Goal: Entertainment & Leisure: Consume media (video, audio)

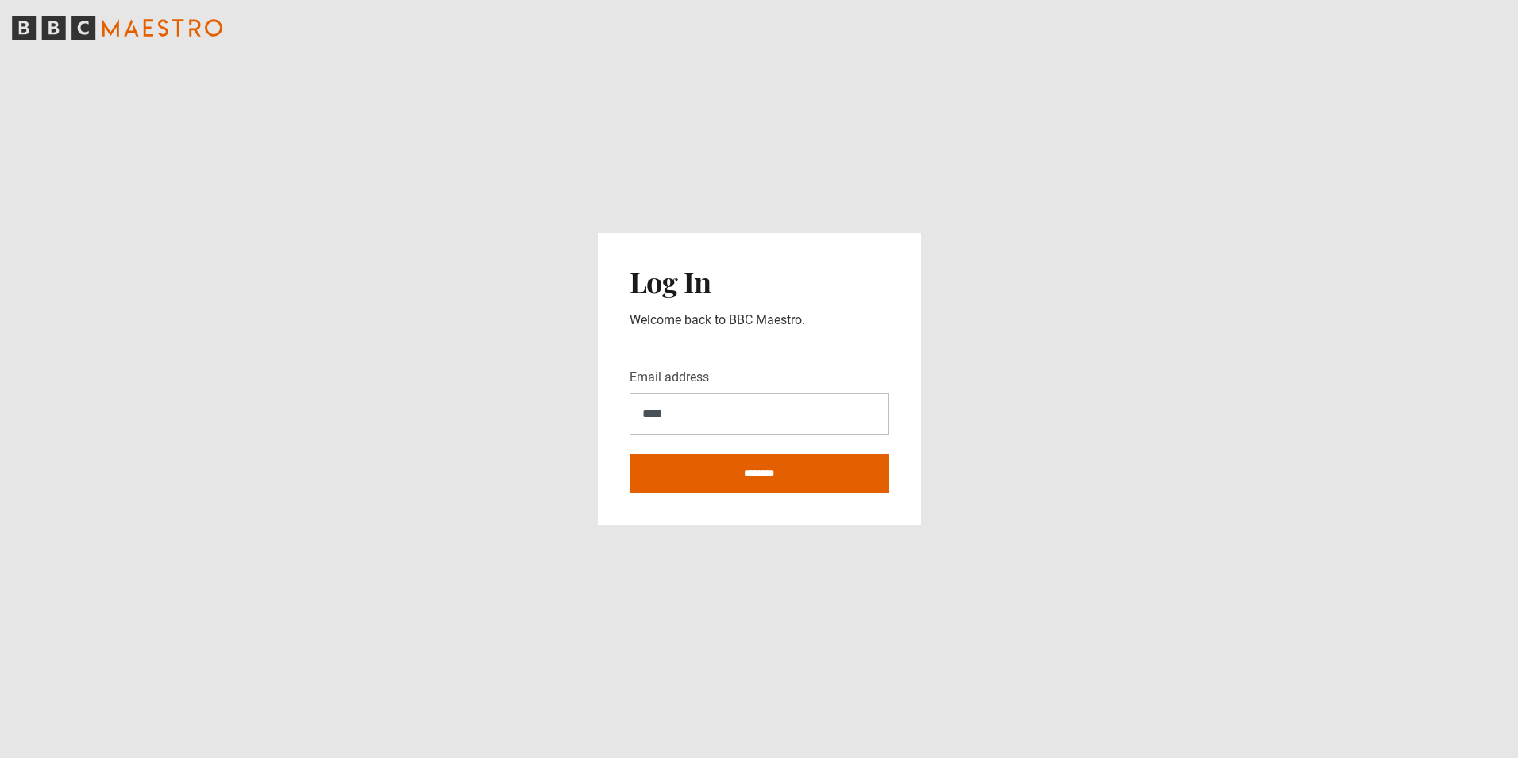
type input "**********"
click at [777, 480] on input "********" at bounding box center [760, 473] width 260 height 40
type input "**********"
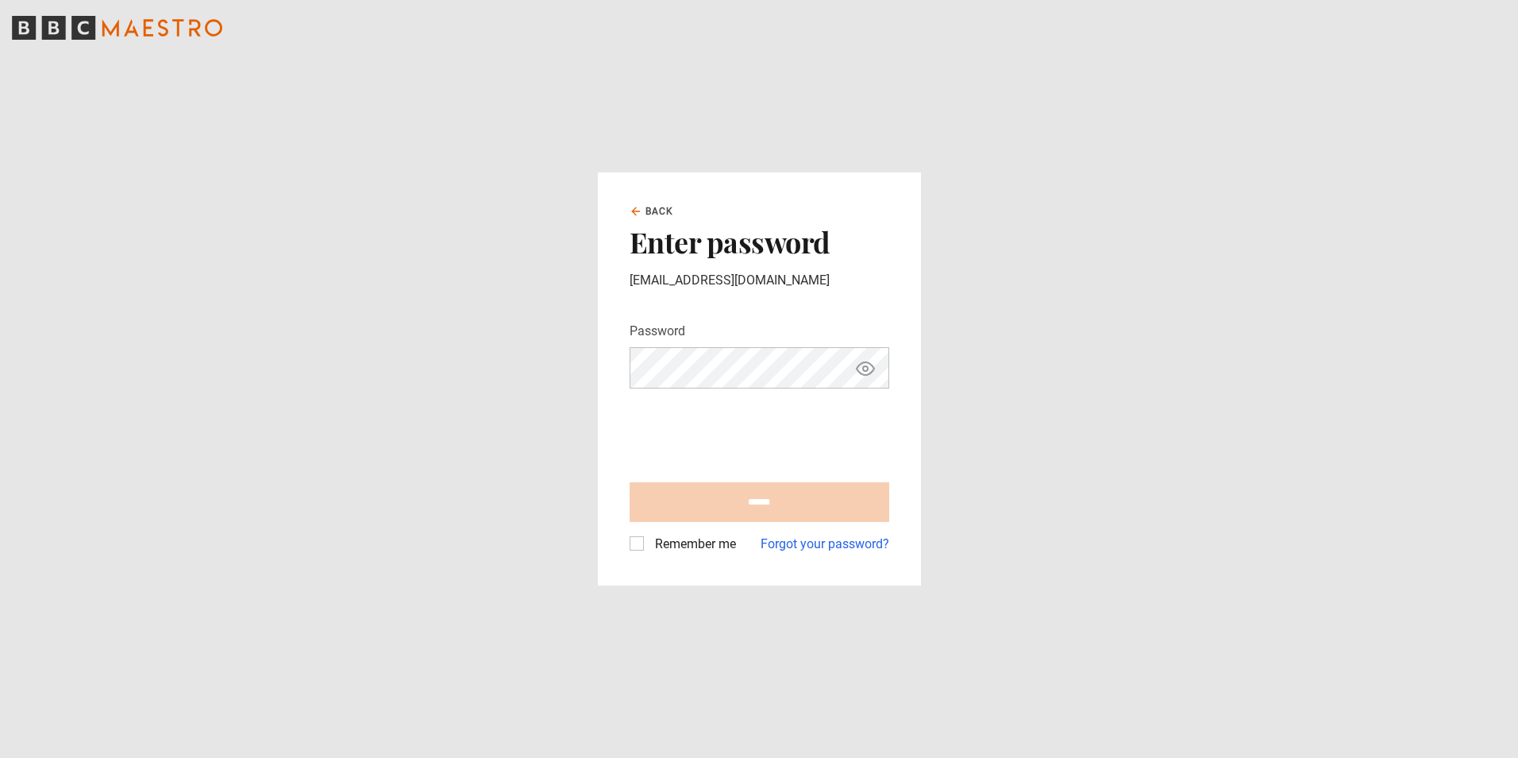
click at [784, 510] on input "******" at bounding box center [760, 502] width 260 height 40
type input "**********"
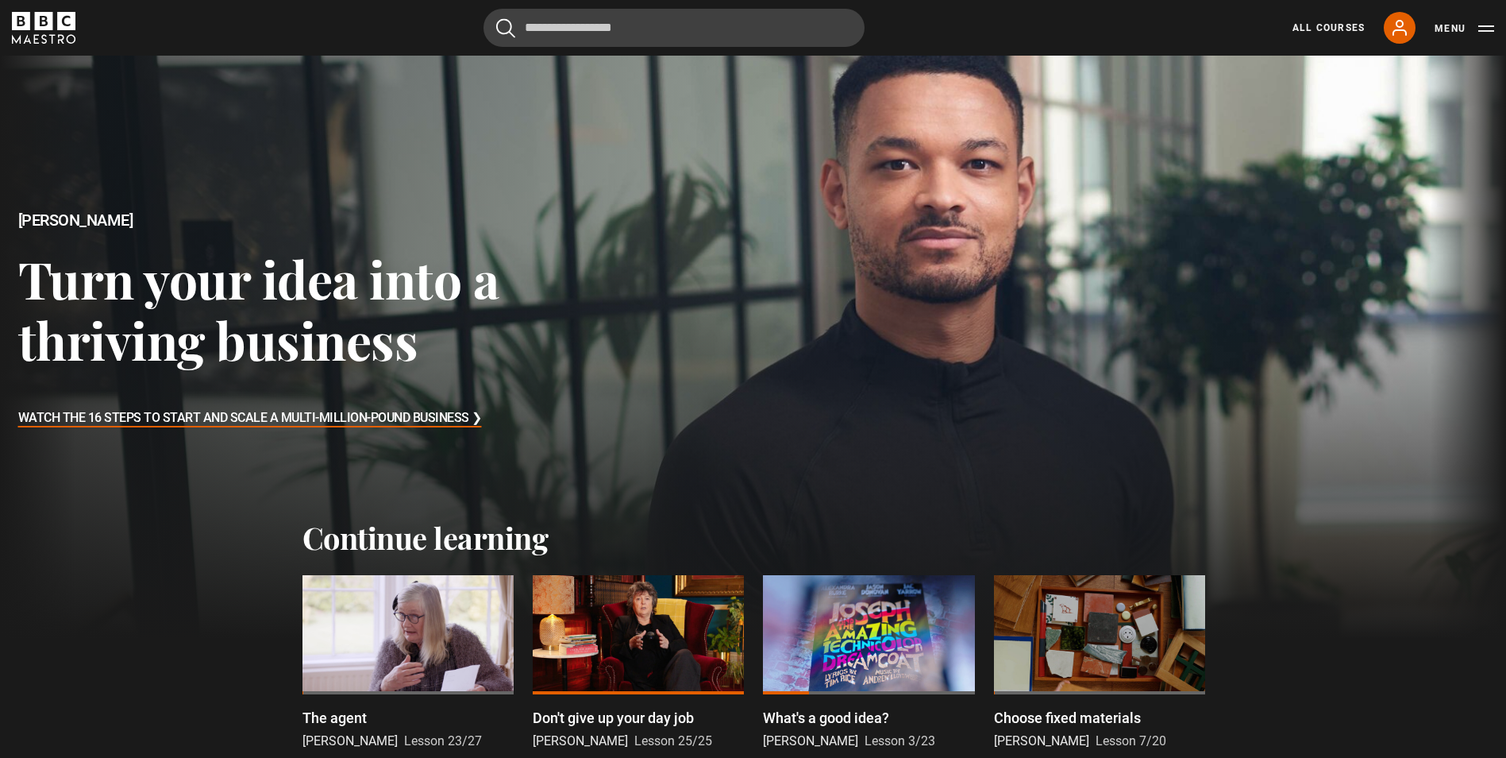
scroll to position [159, 0]
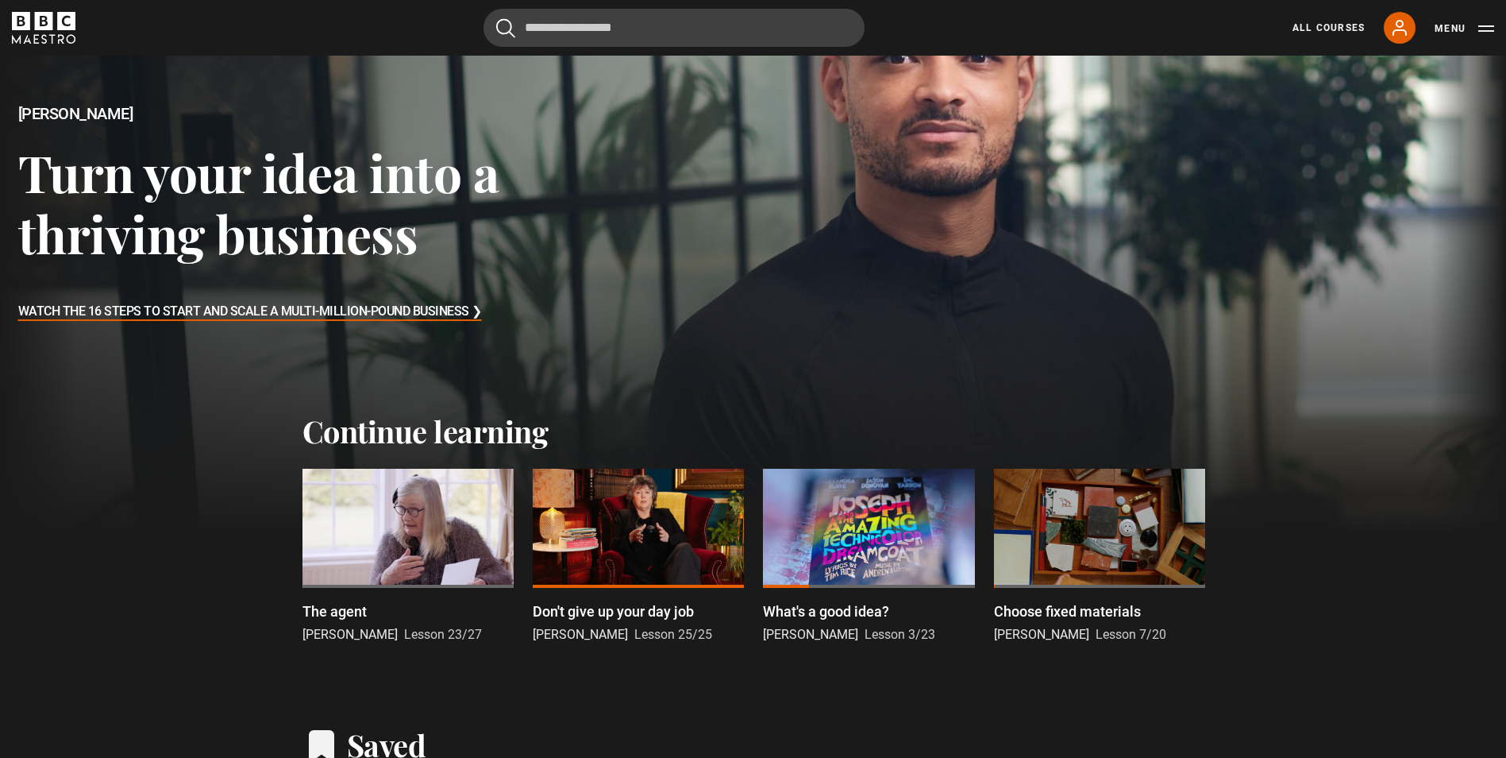
click at [409, 549] on div at bounding box center [408, 527] width 211 height 119
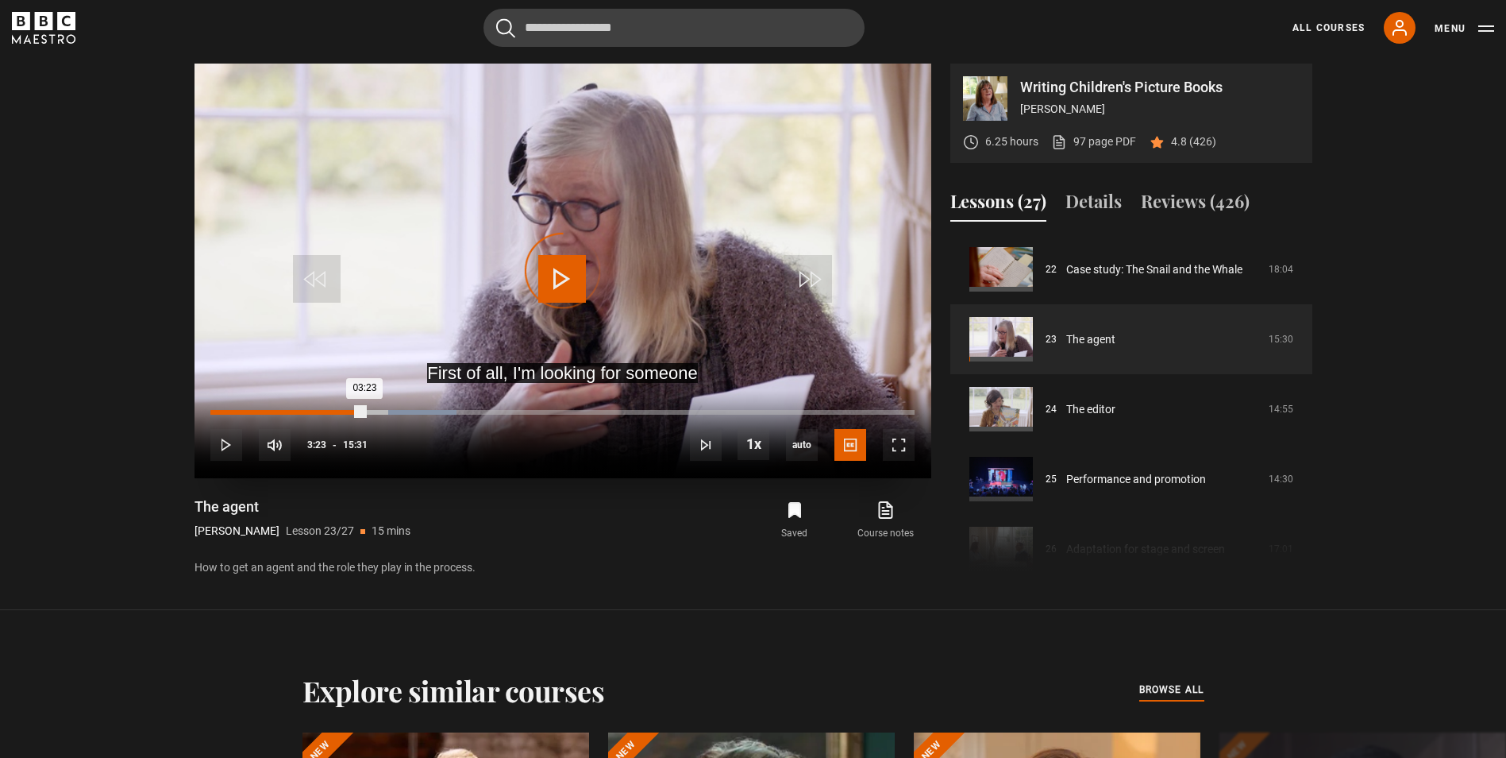
click at [364, 412] on div "Loaded : 34.91% 03:23 03:23" at bounding box center [562, 412] width 704 height 5
click at [331, 412] on div "03:25" at bounding box center [288, 412] width 156 height 5
click at [303, 411] on div "02:02" at bounding box center [304, 412] width 2 height 5
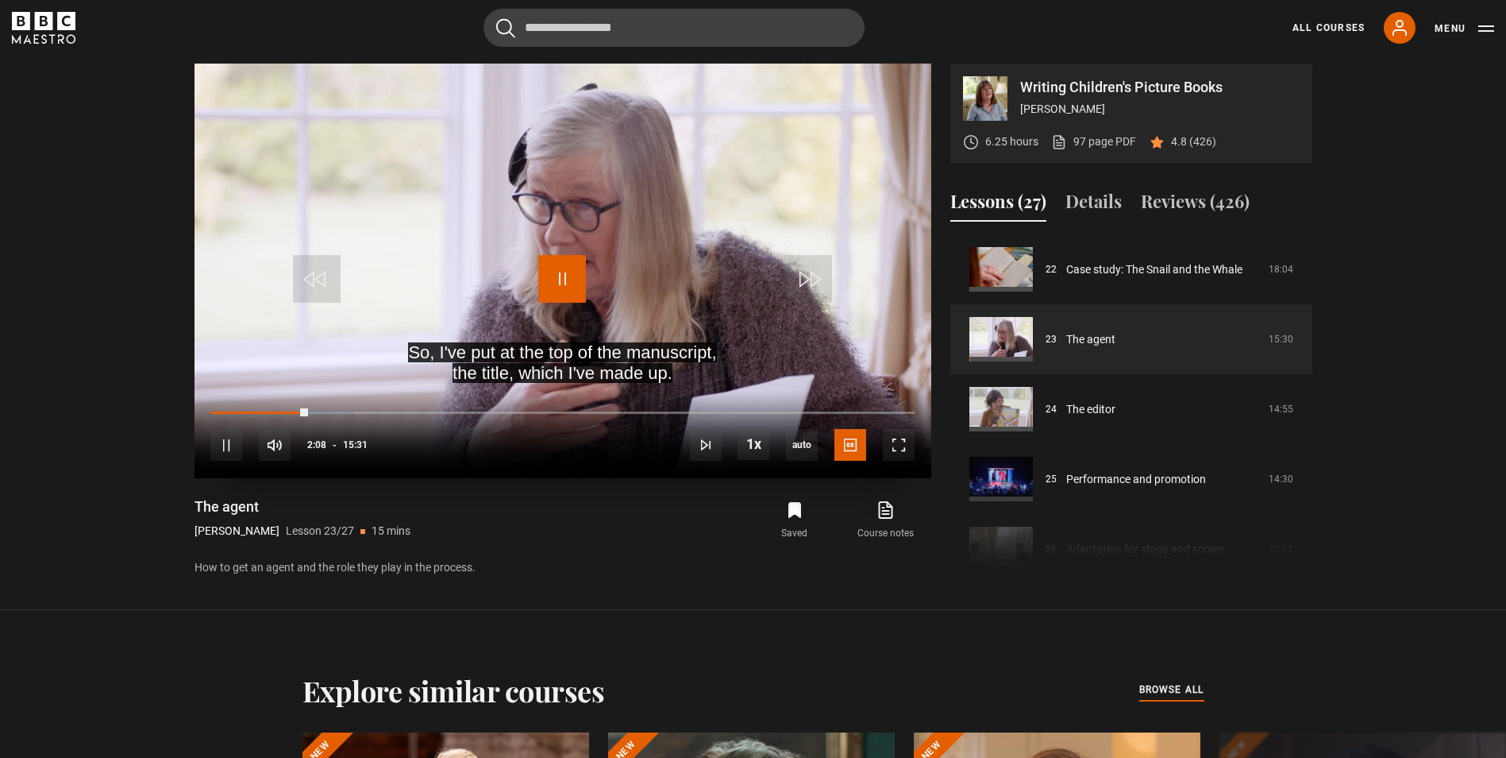
click at [556, 280] on span "Video Player" at bounding box center [562, 279] width 48 height 48
click at [617, 369] on video "Video Player" at bounding box center [563, 271] width 737 height 414
click at [559, 279] on span "Video Player" at bounding box center [562, 279] width 48 height 48
drag, startPoint x: 897, startPoint y: 442, endPoint x: 900, endPoint y: 501, distance: 58.8
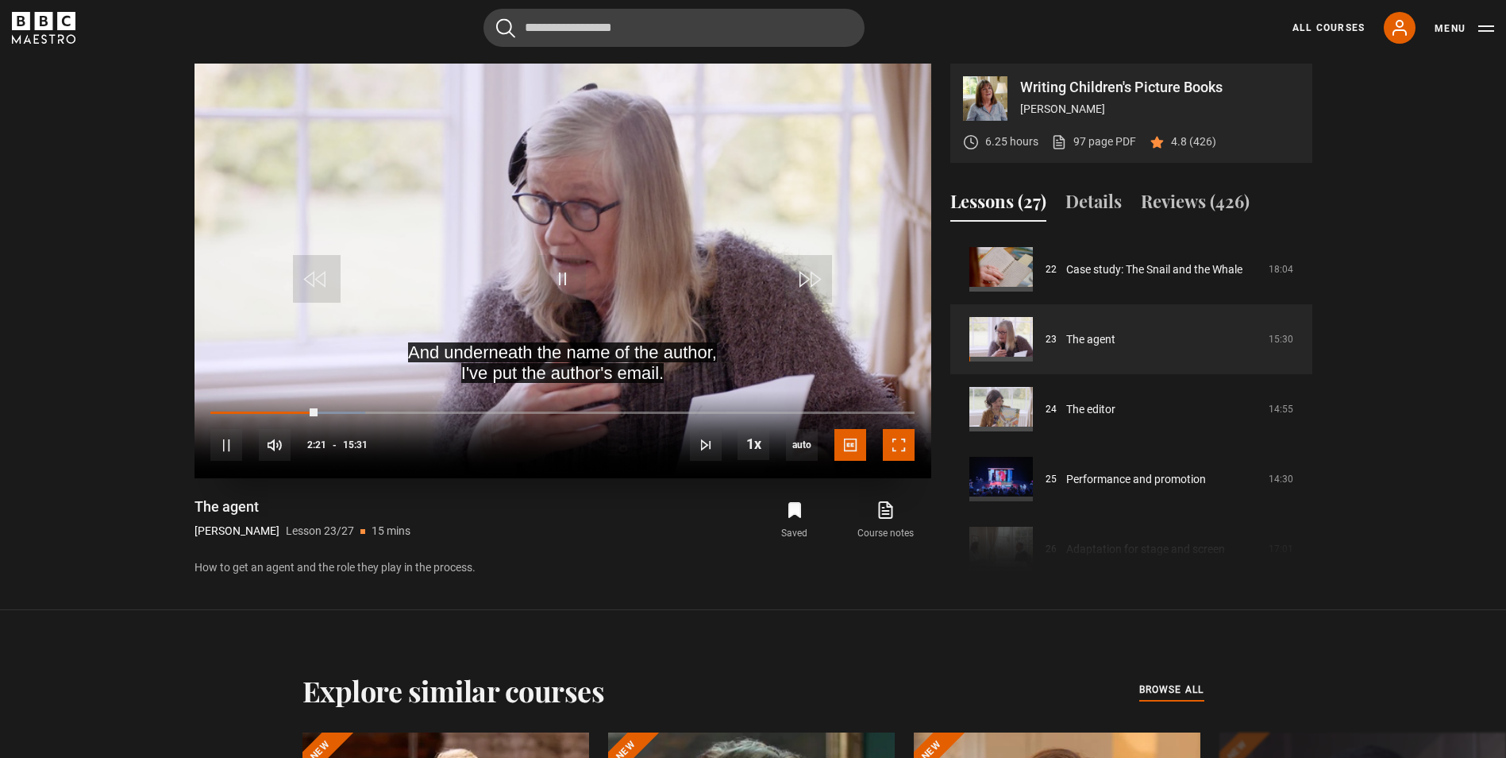
click at [897, 442] on span "Video Player" at bounding box center [899, 445] width 32 height 32
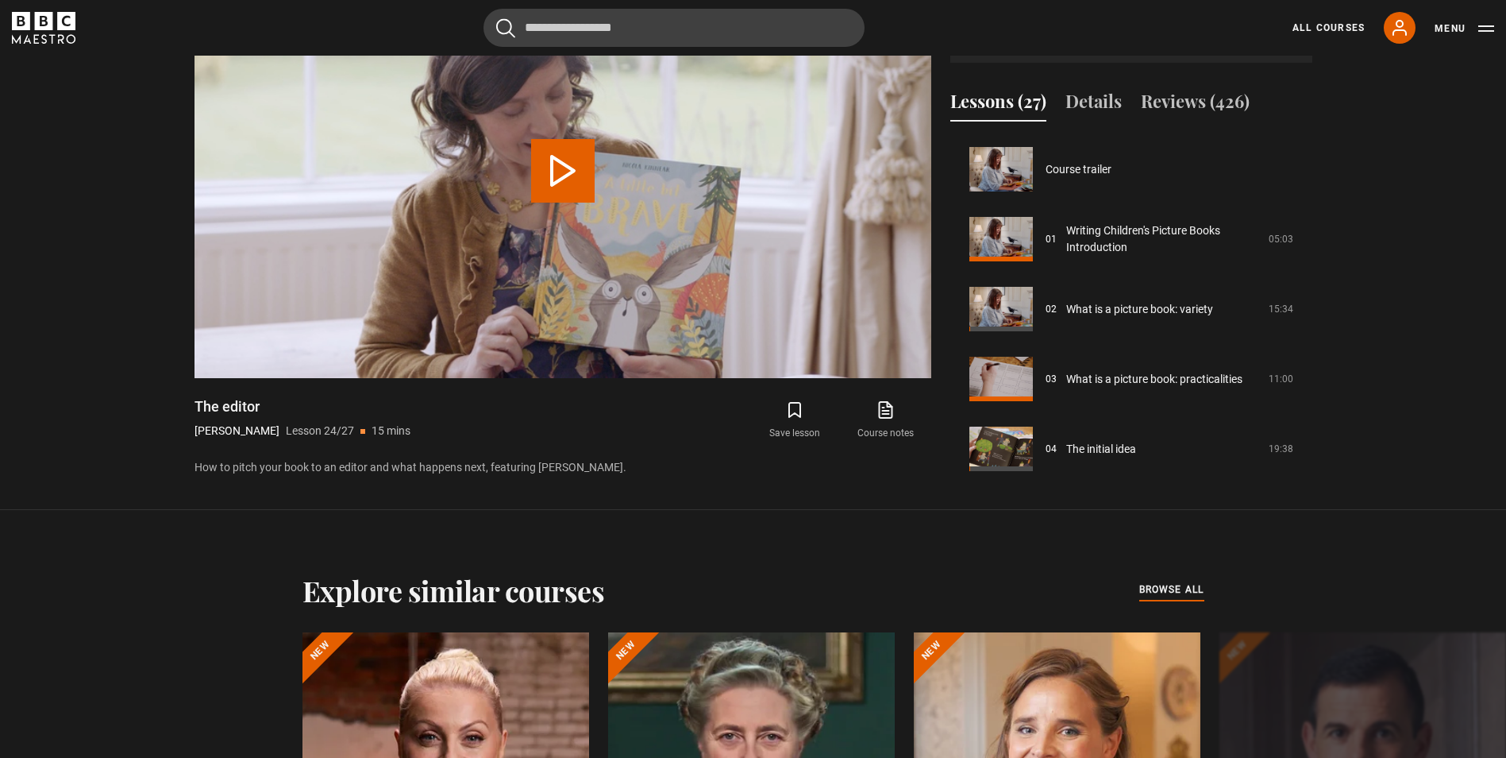
scroll to position [1607, 0]
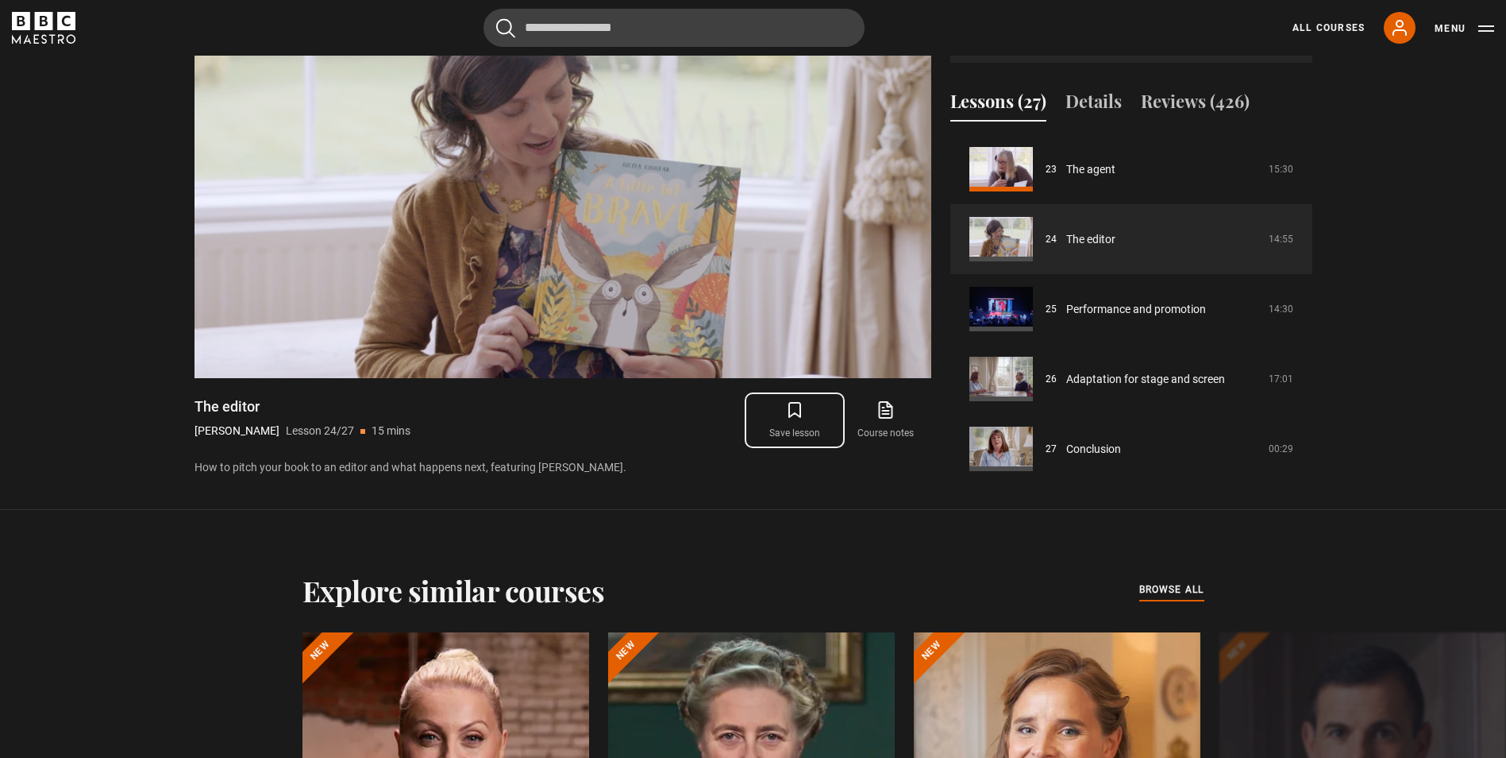
click at [792, 407] on icon "submit" at bounding box center [794, 409] width 19 height 19
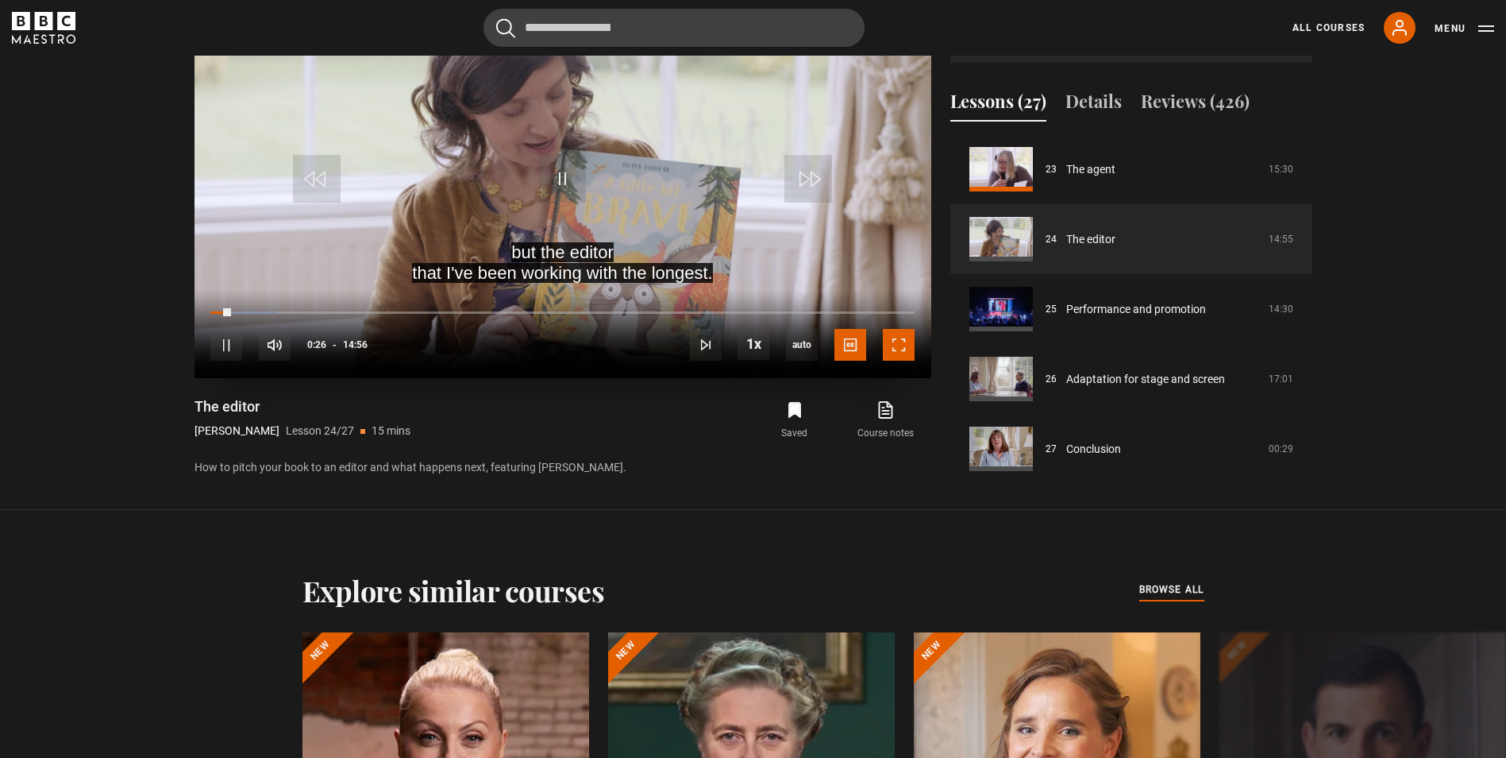
drag, startPoint x: 903, startPoint y: 346, endPoint x: 906, endPoint y: 407, distance: 60.4
click at [903, 346] on span "Video Player" at bounding box center [899, 345] width 32 height 32
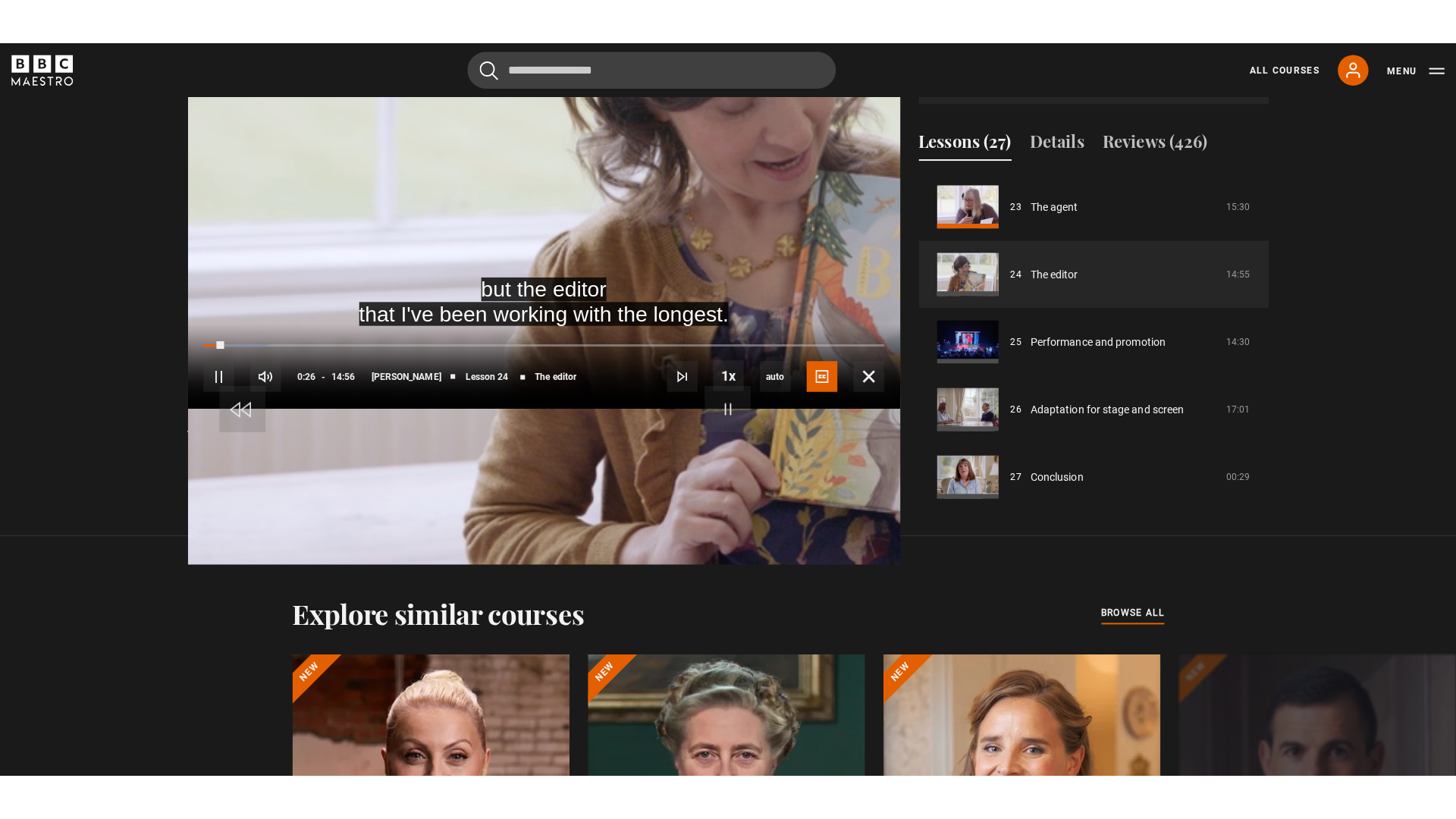
scroll to position [791, 0]
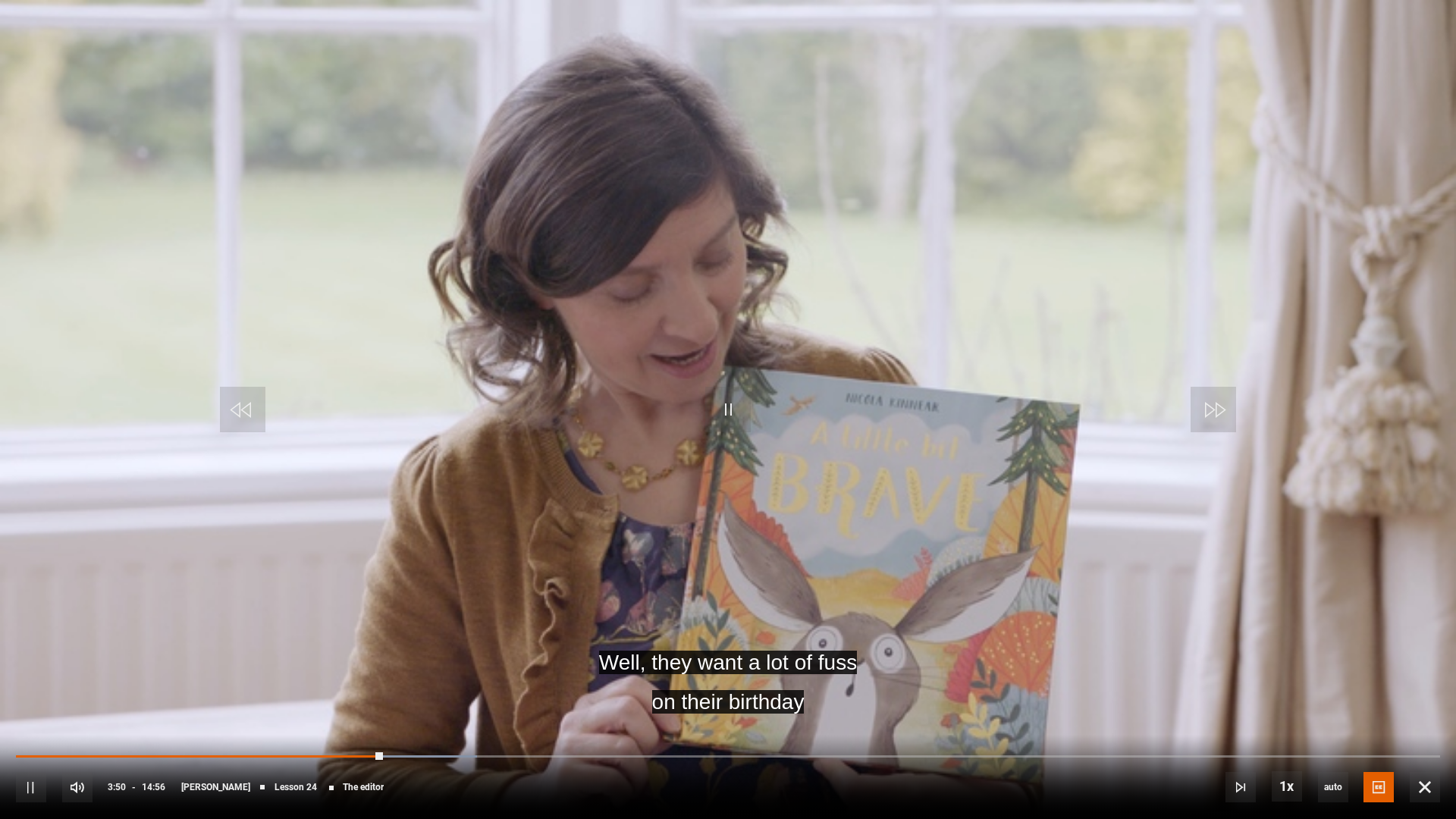
click at [1231, 266] on video "Video Player" at bounding box center [728, 410] width 1456 height 819
click at [960, 350] on video "Video Player" at bounding box center [728, 410] width 1456 height 819
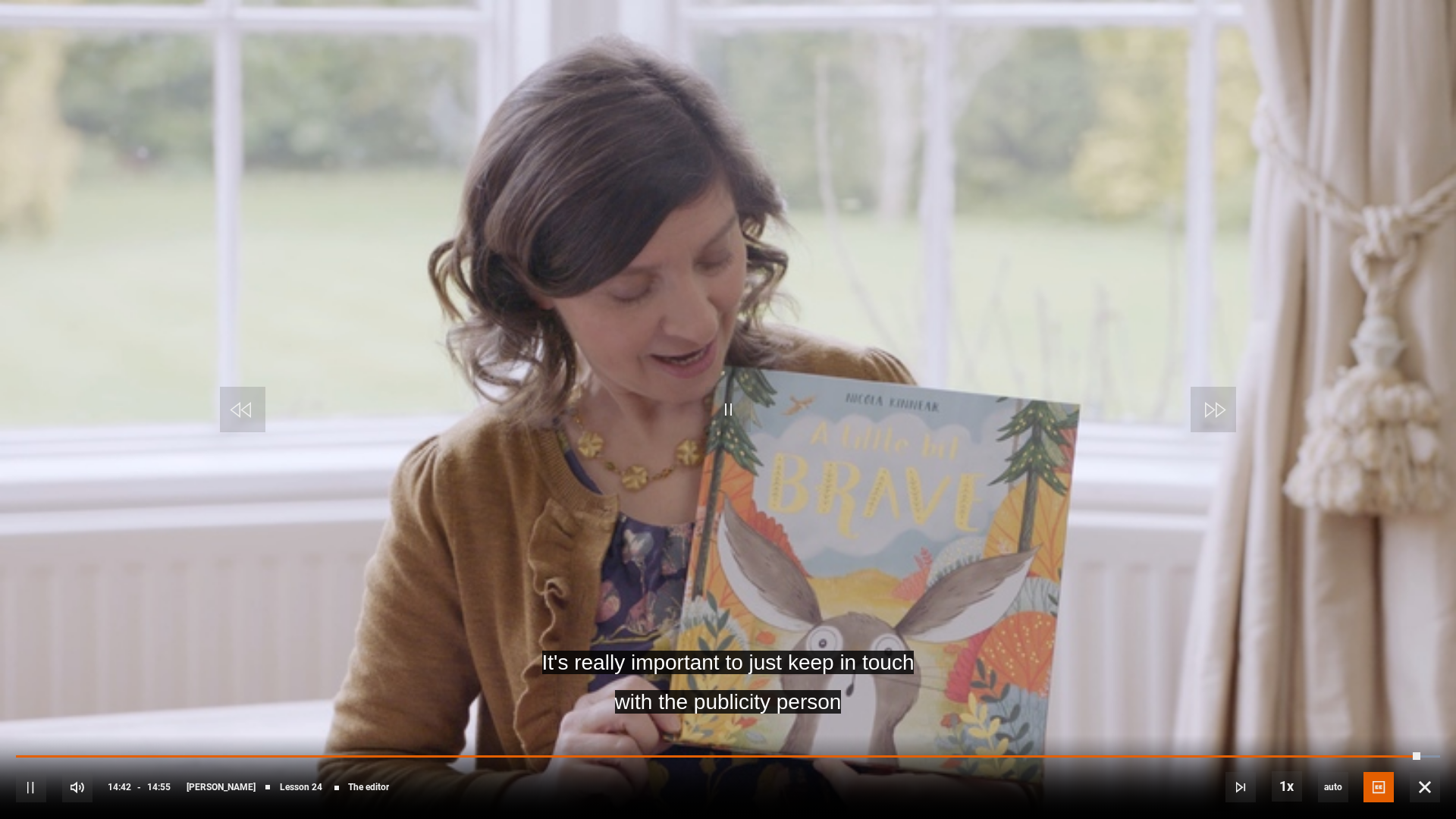
click at [1290, 269] on video "Video Player" at bounding box center [728, 410] width 1456 height 819
click at [1264, 247] on video "Video Player" at bounding box center [728, 410] width 1456 height 819
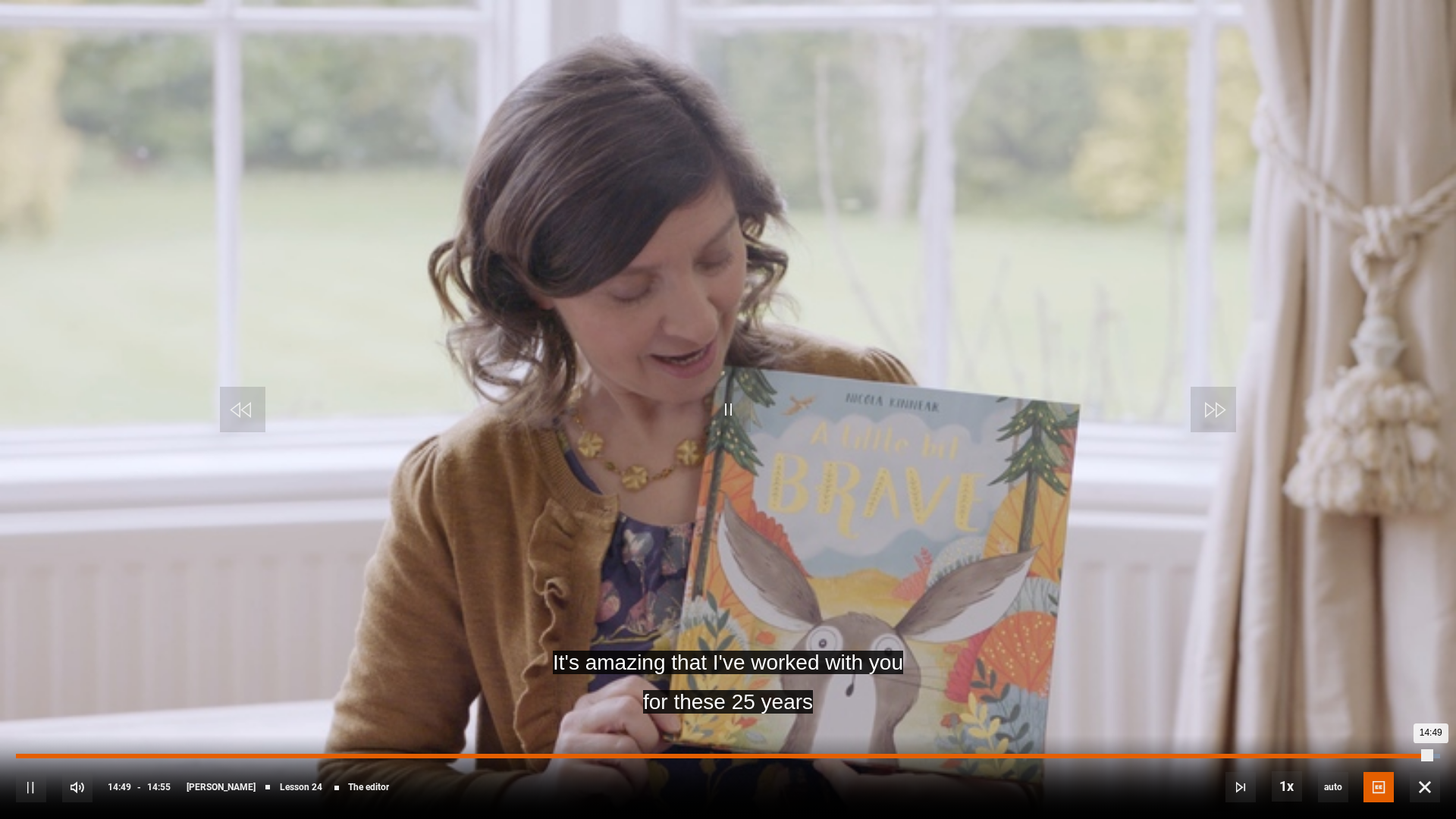
click at [1381, 723] on div "14:18" at bounding box center [1382, 755] width 2 height 5
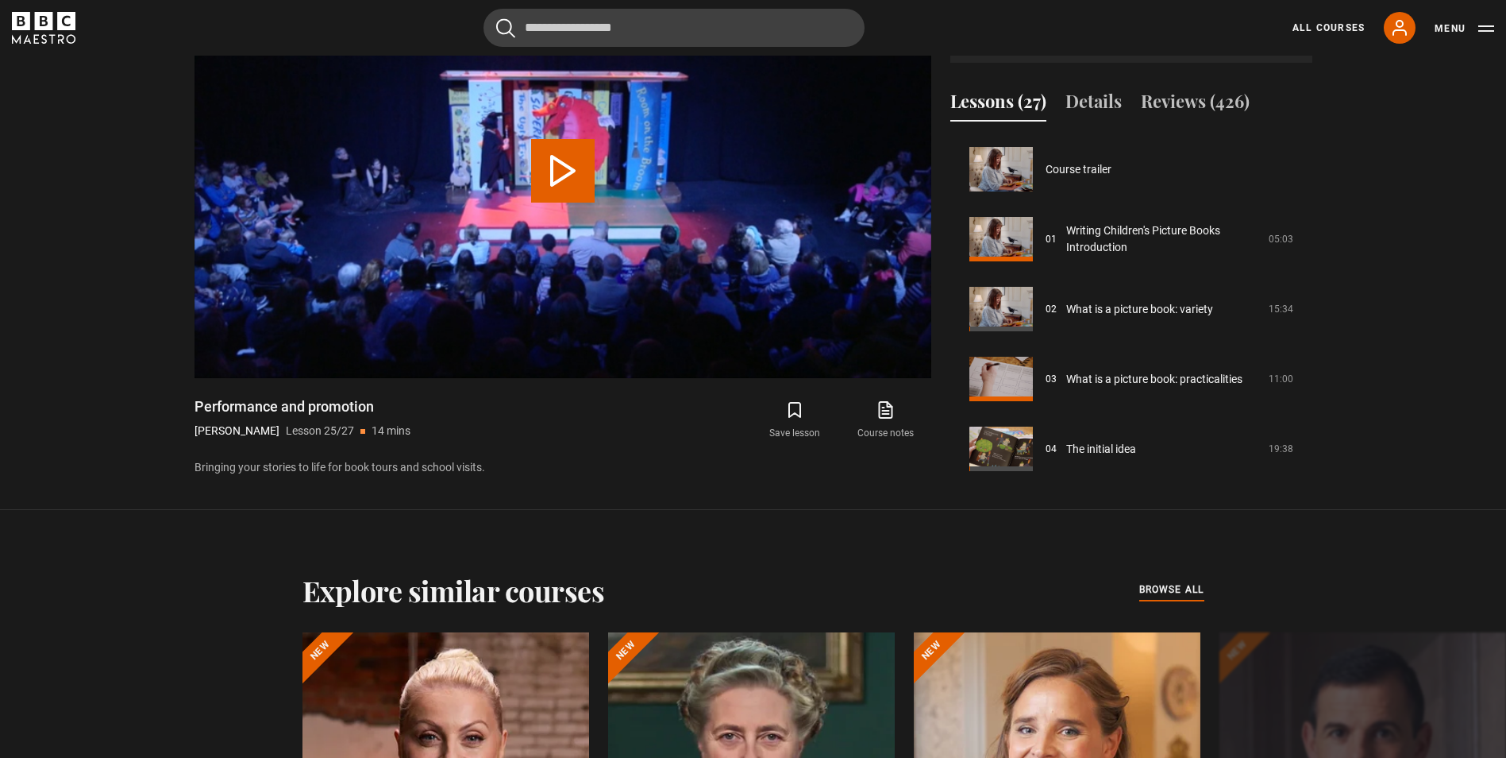
scroll to position [1613, 0]
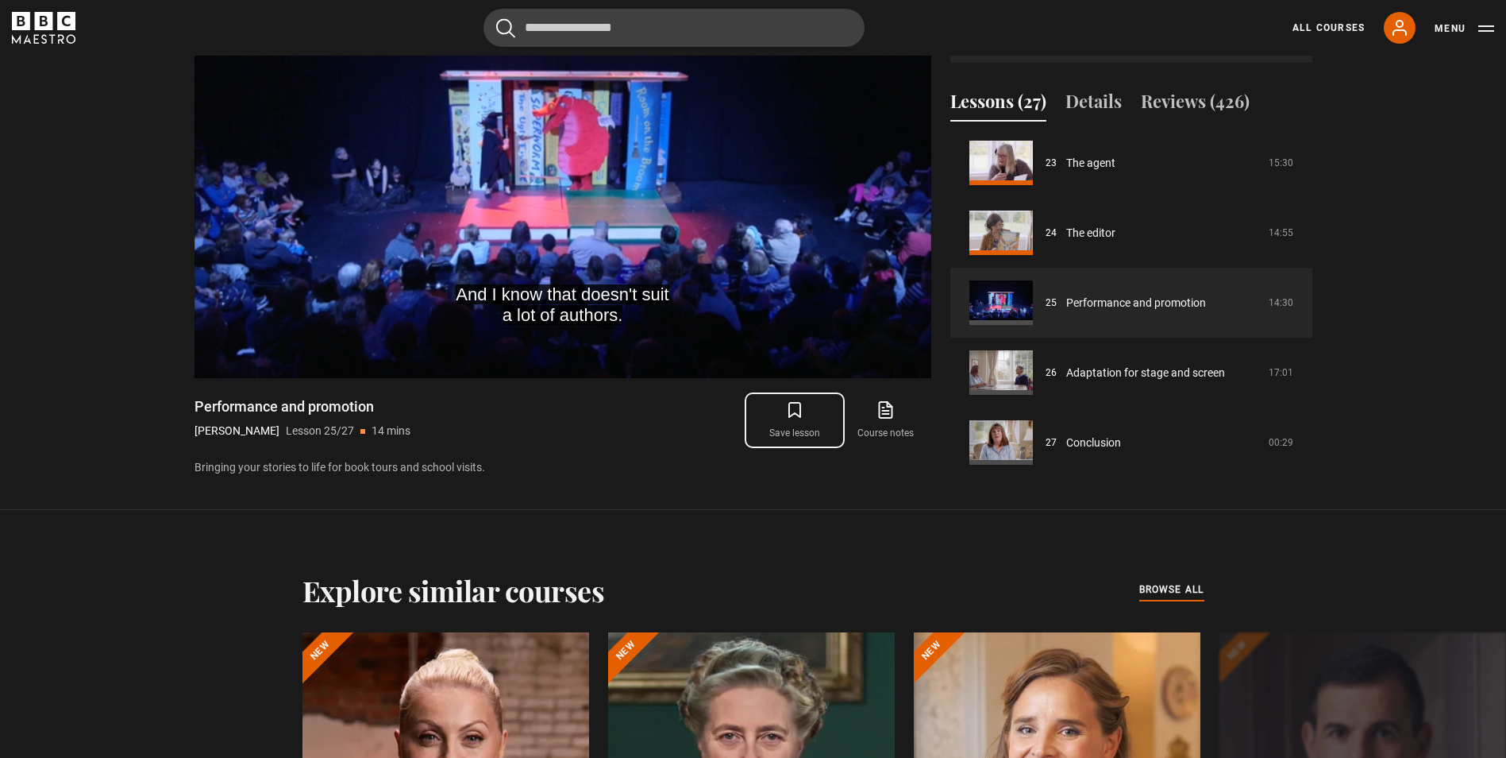
click at [794, 409] on icon "submit" at bounding box center [794, 409] width 19 height 19
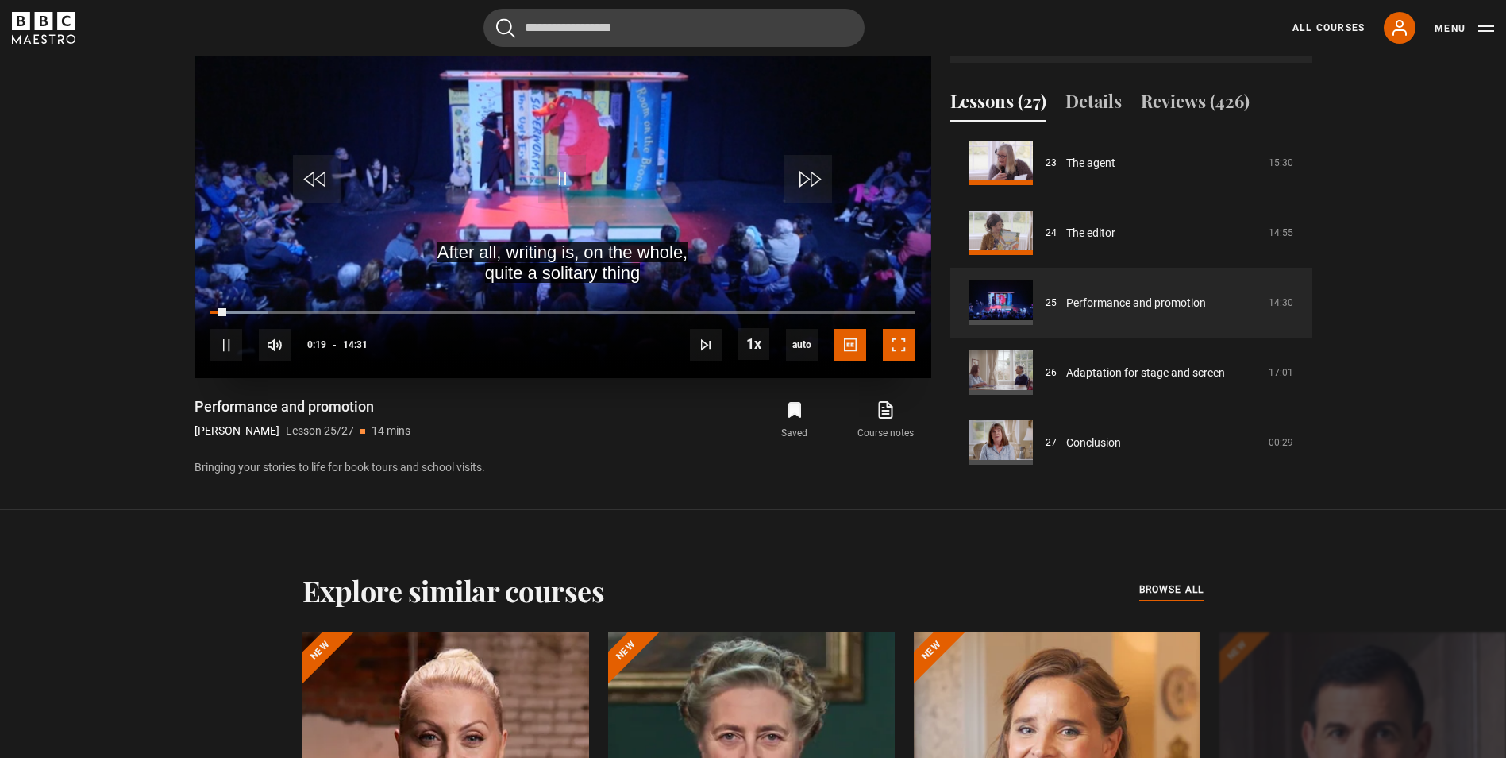
click at [903, 350] on span "Video Player" at bounding box center [899, 345] width 32 height 32
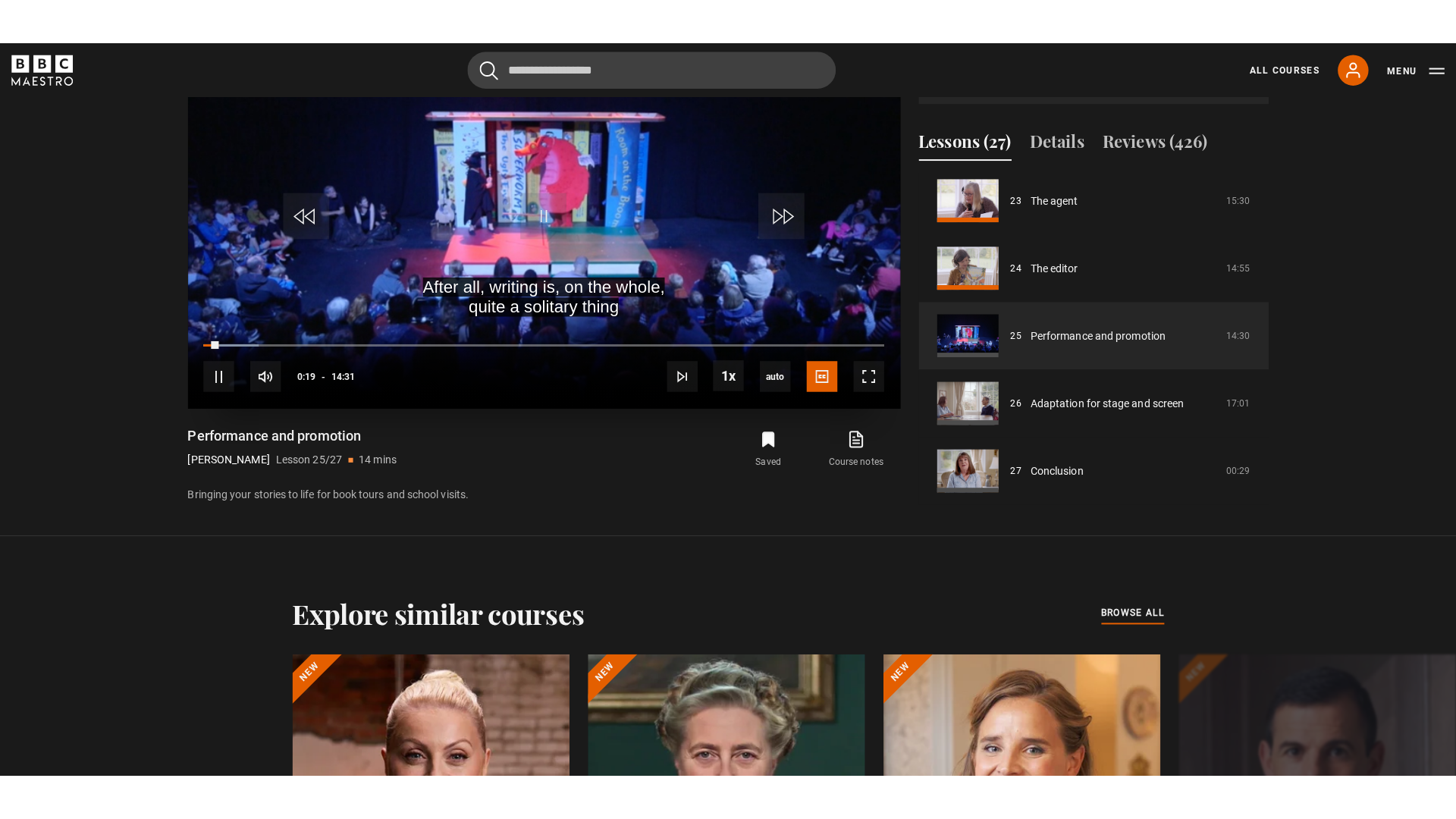
scroll to position [791, 0]
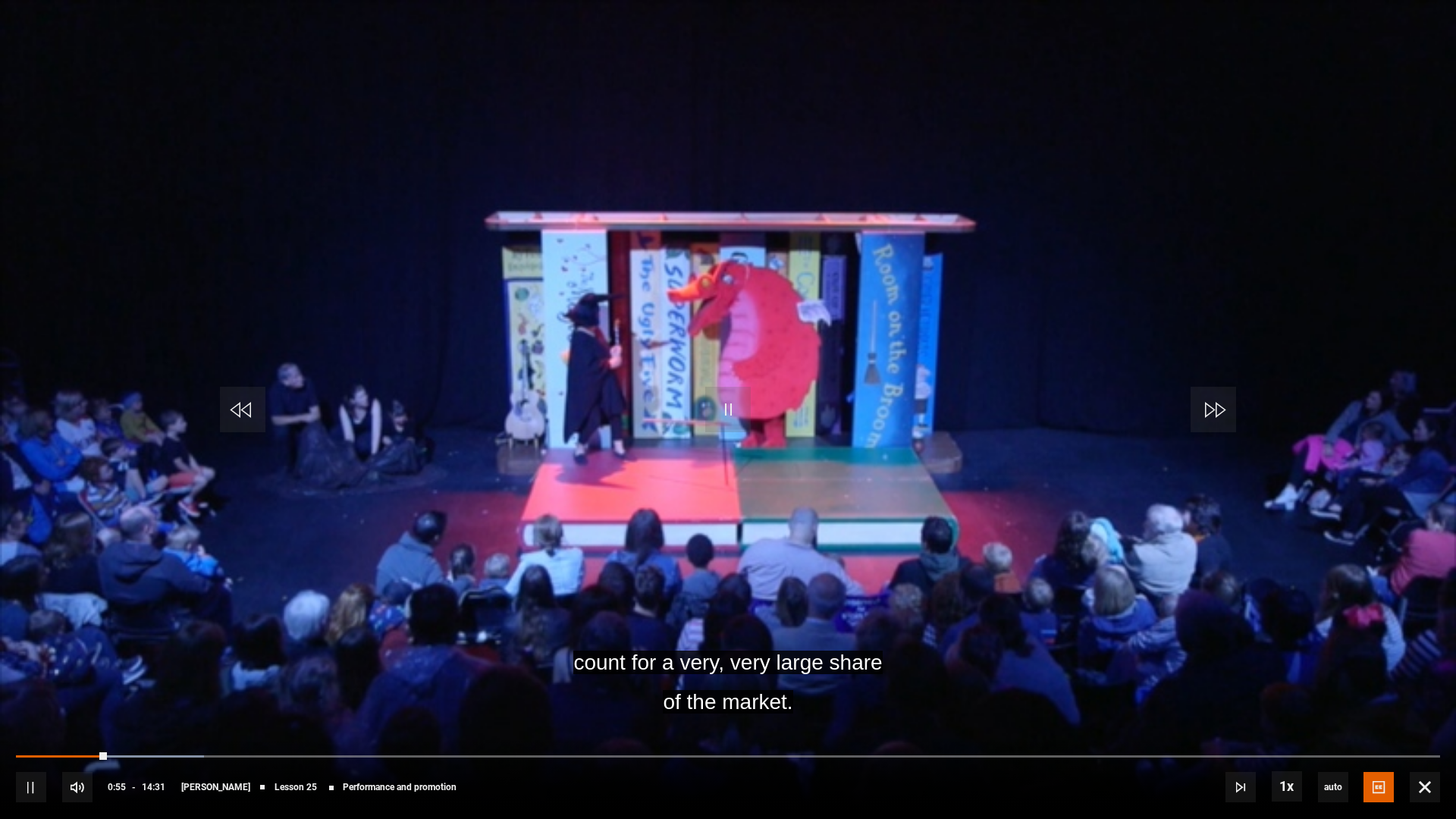
click at [800, 456] on video "Video Player" at bounding box center [728, 410] width 1456 height 819
click at [675, 354] on video "Video Player" at bounding box center [728, 410] width 1456 height 819
click at [65, 723] on div "10s Skip Back 10 seconds Pause 10s Skip Forward 10 seconds Loaded : 14.35% 00:3…" at bounding box center [728, 776] width 1456 height 84
drag, startPoint x: 119, startPoint y: 755, endPoint x: 68, endPoint y: 748, distance: 51.5
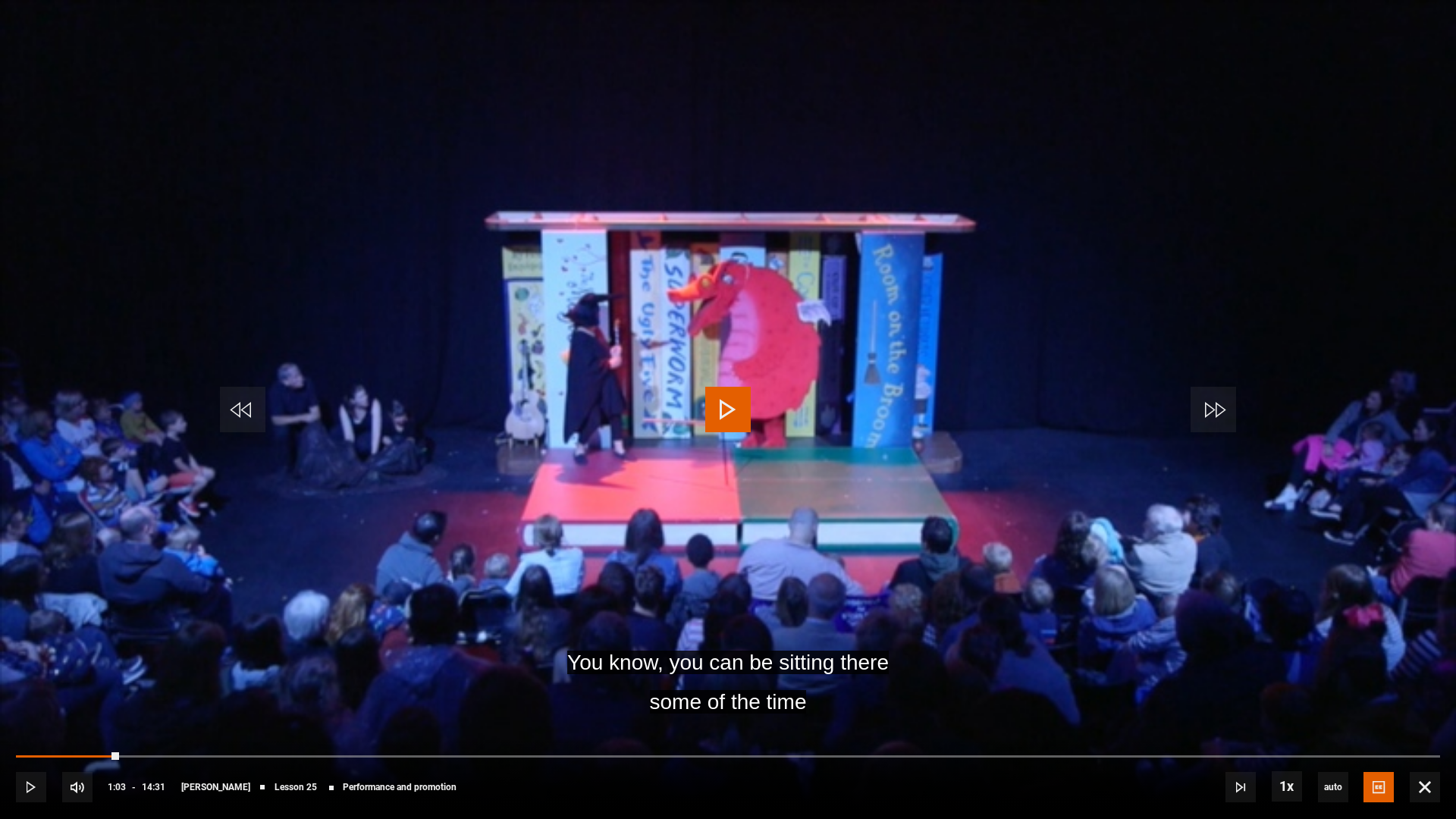
click at [68, 723] on div "10s Skip Back 10 seconds Play 10s Skip Forward 10 seconds Loaded : 4.02% 00:53 …" at bounding box center [728, 776] width 1456 height 84
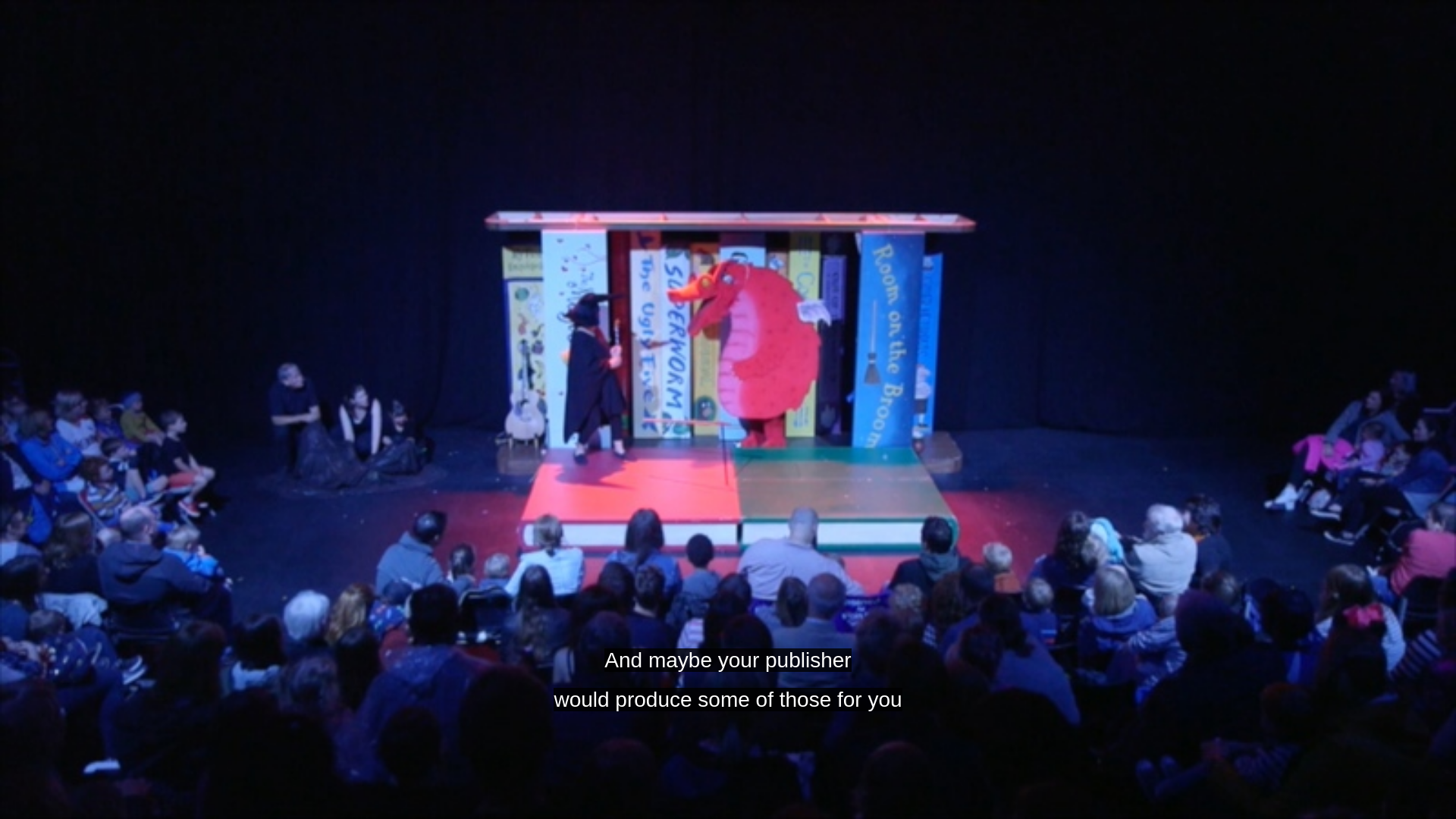
click at [47, 642] on video "Video Player" at bounding box center [728, 410] width 1456 height 819
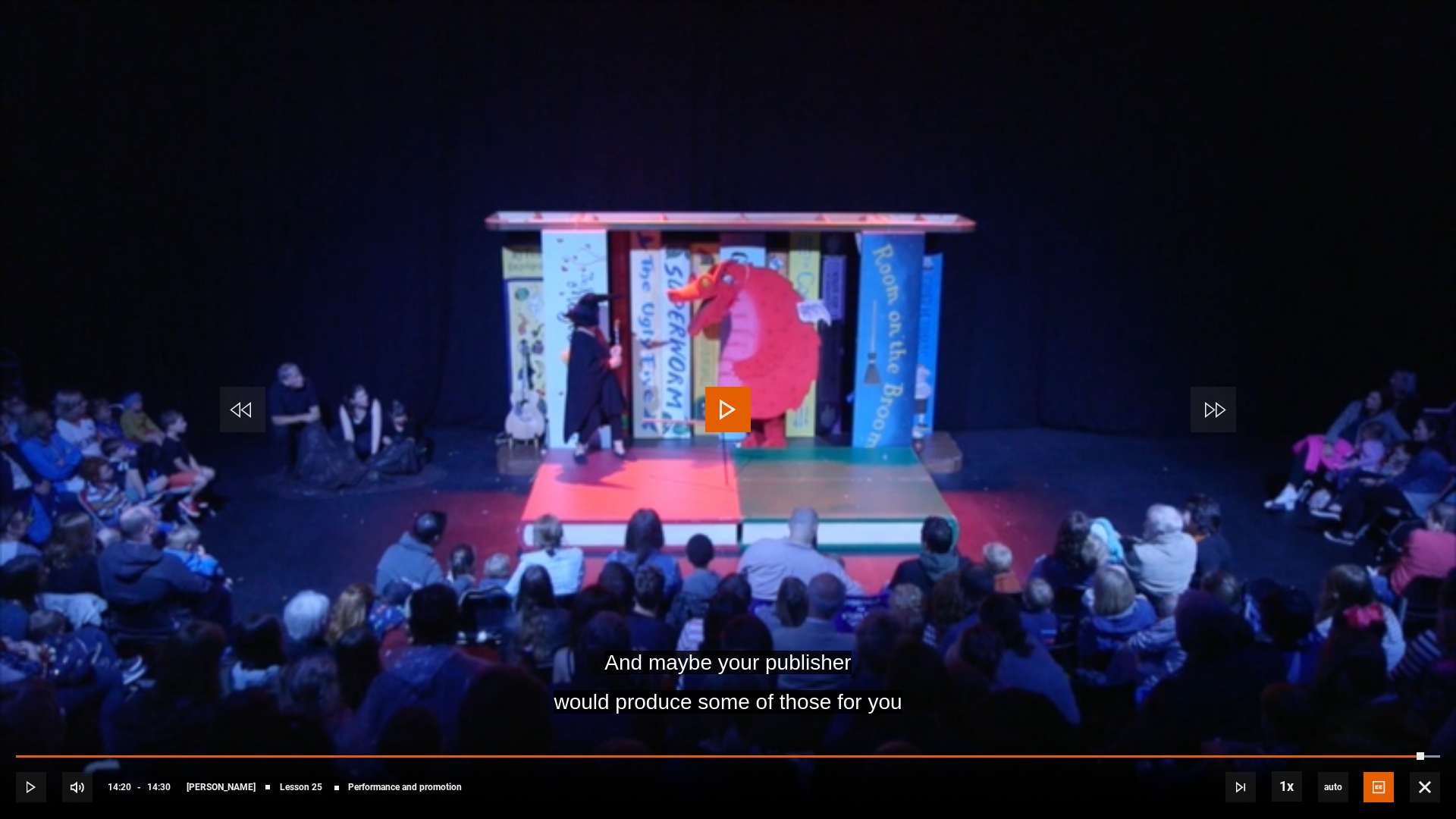
click at [78, 618] on video "Video Player" at bounding box center [728, 410] width 1456 height 819
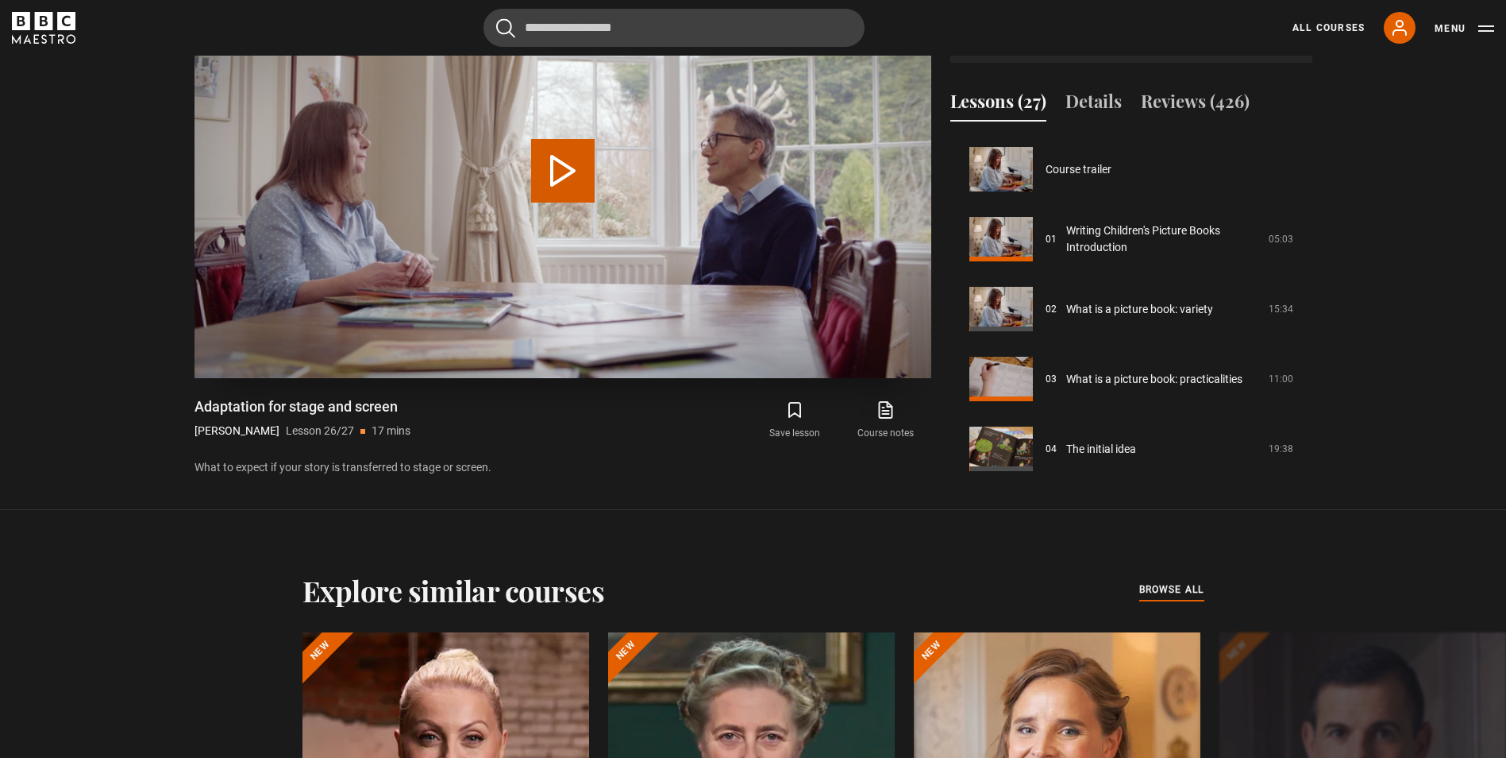
scroll to position [1613, 0]
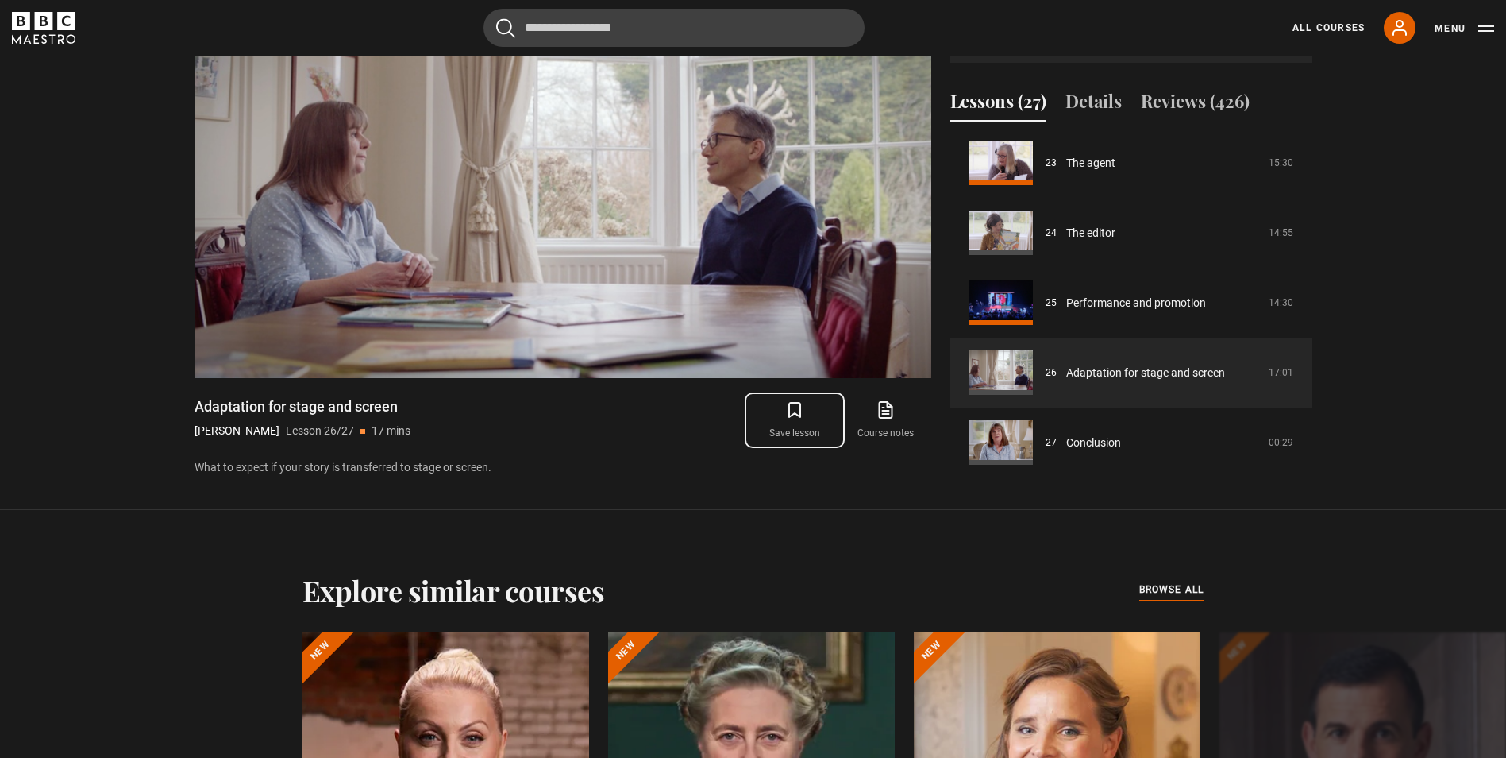
click at [797, 410] on icon "submit" at bounding box center [794, 409] width 19 height 19
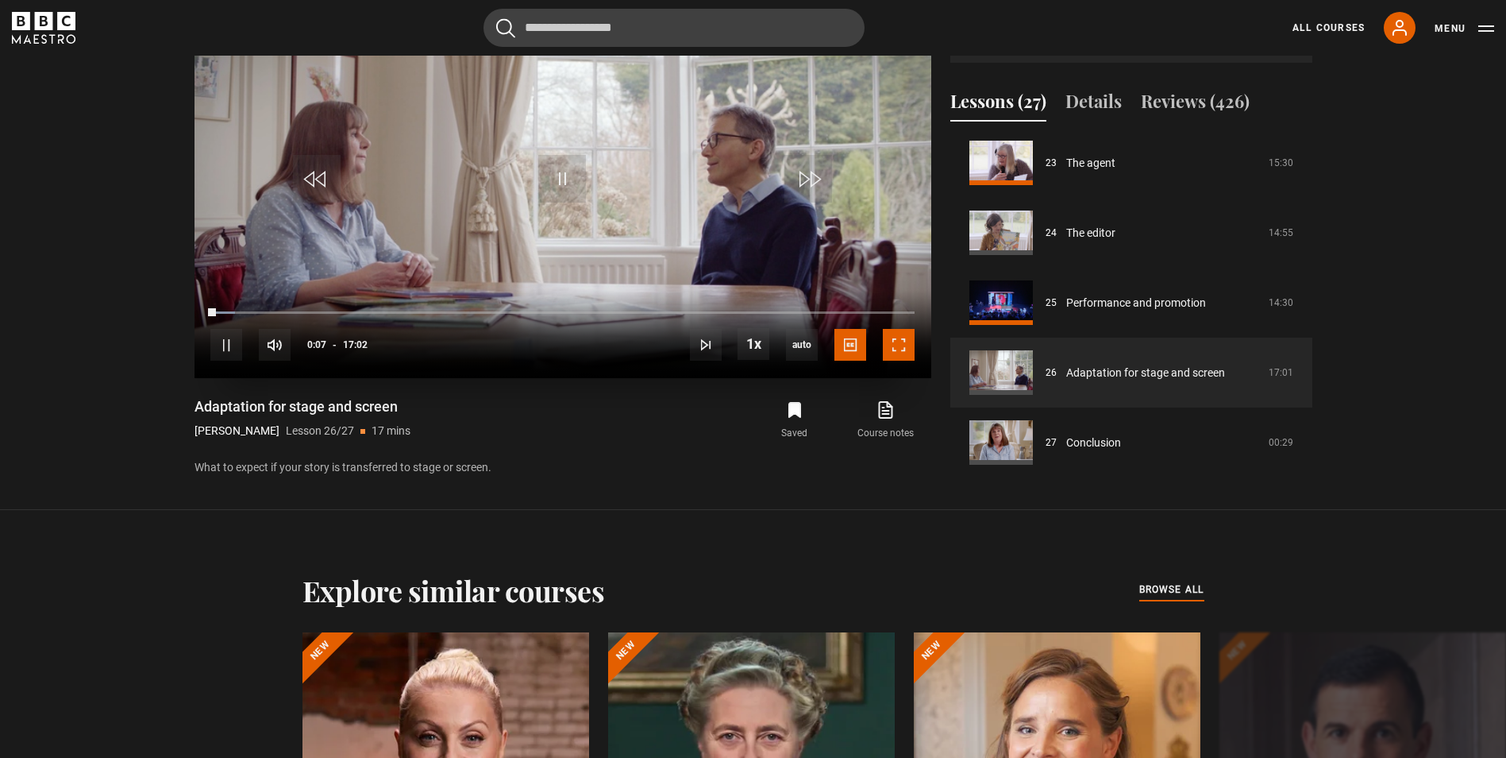
click at [903, 347] on span "Video Player" at bounding box center [899, 345] width 32 height 32
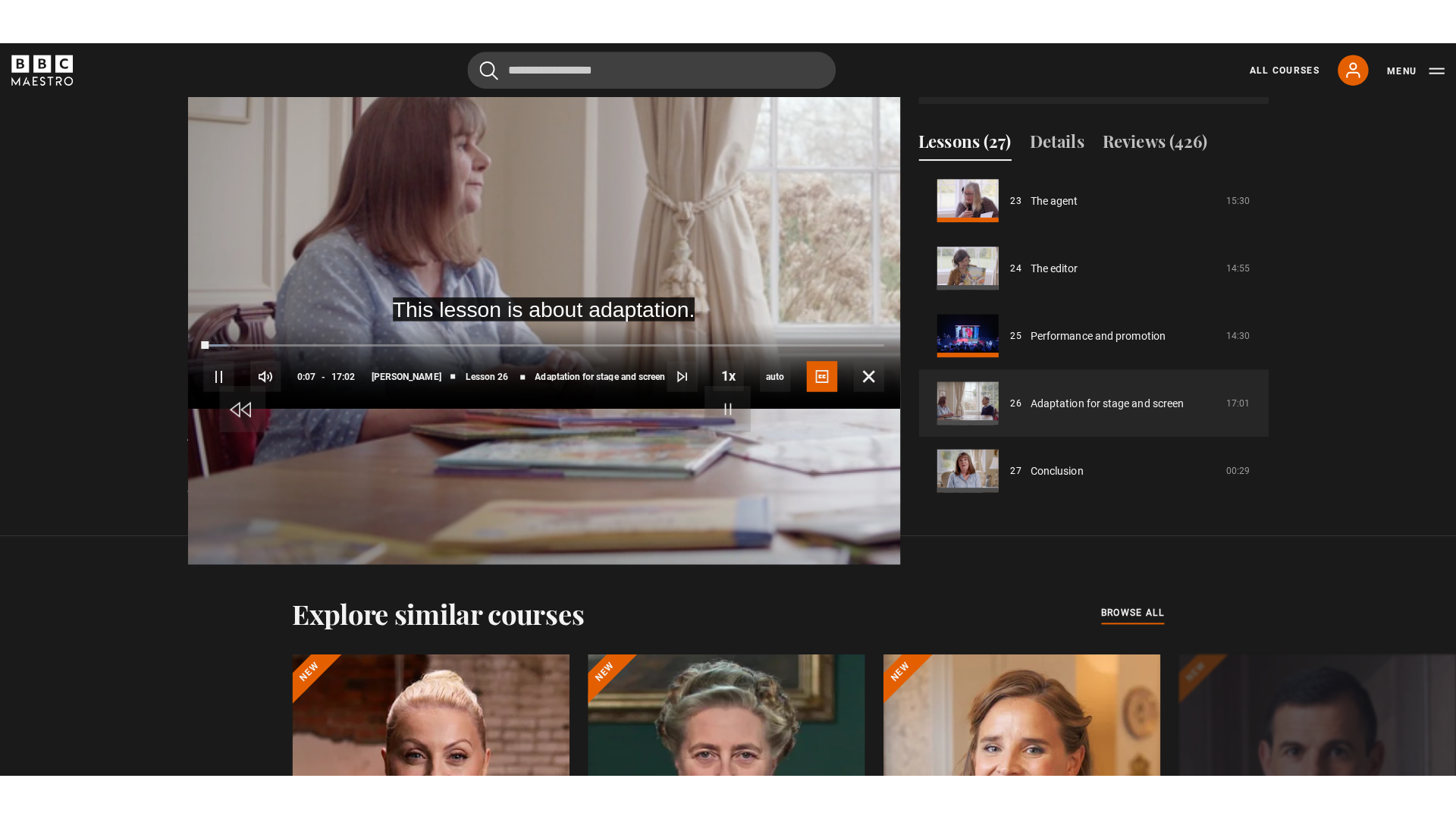
scroll to position [791, 0]
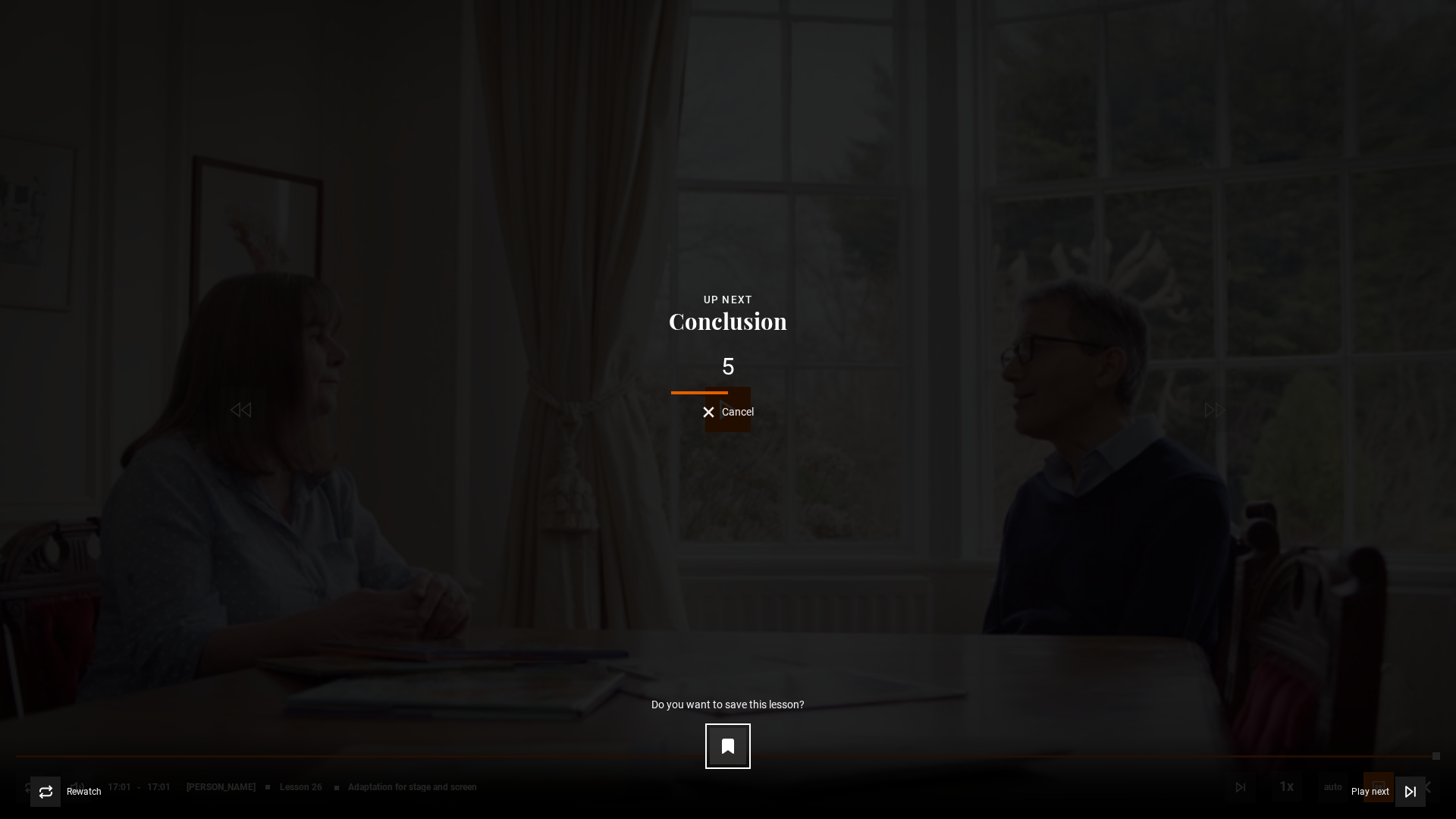
click at [732, 723] on icon "Video Player" at bounding box center [728, 746] width 11 height 13
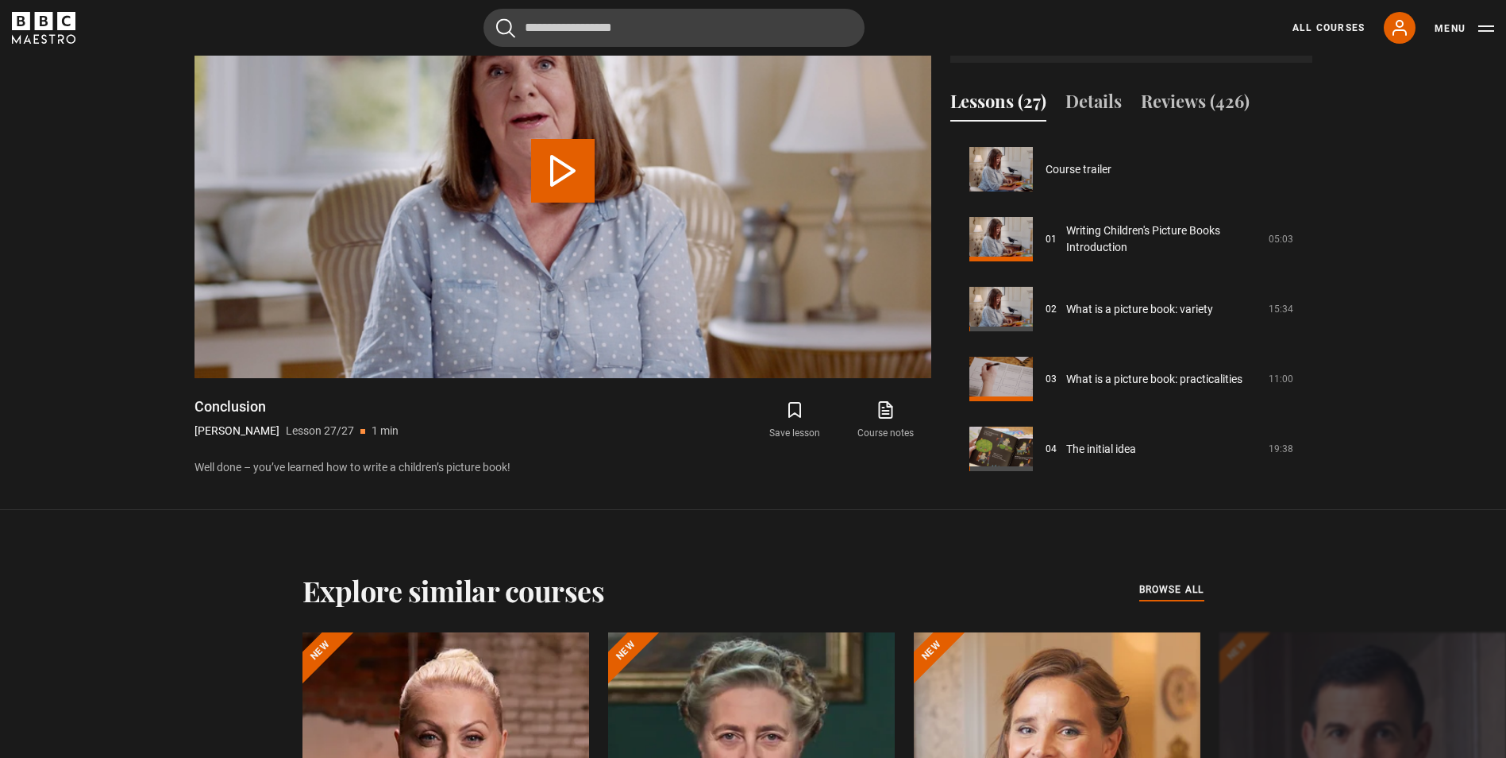
scroll to position [1613, 0]
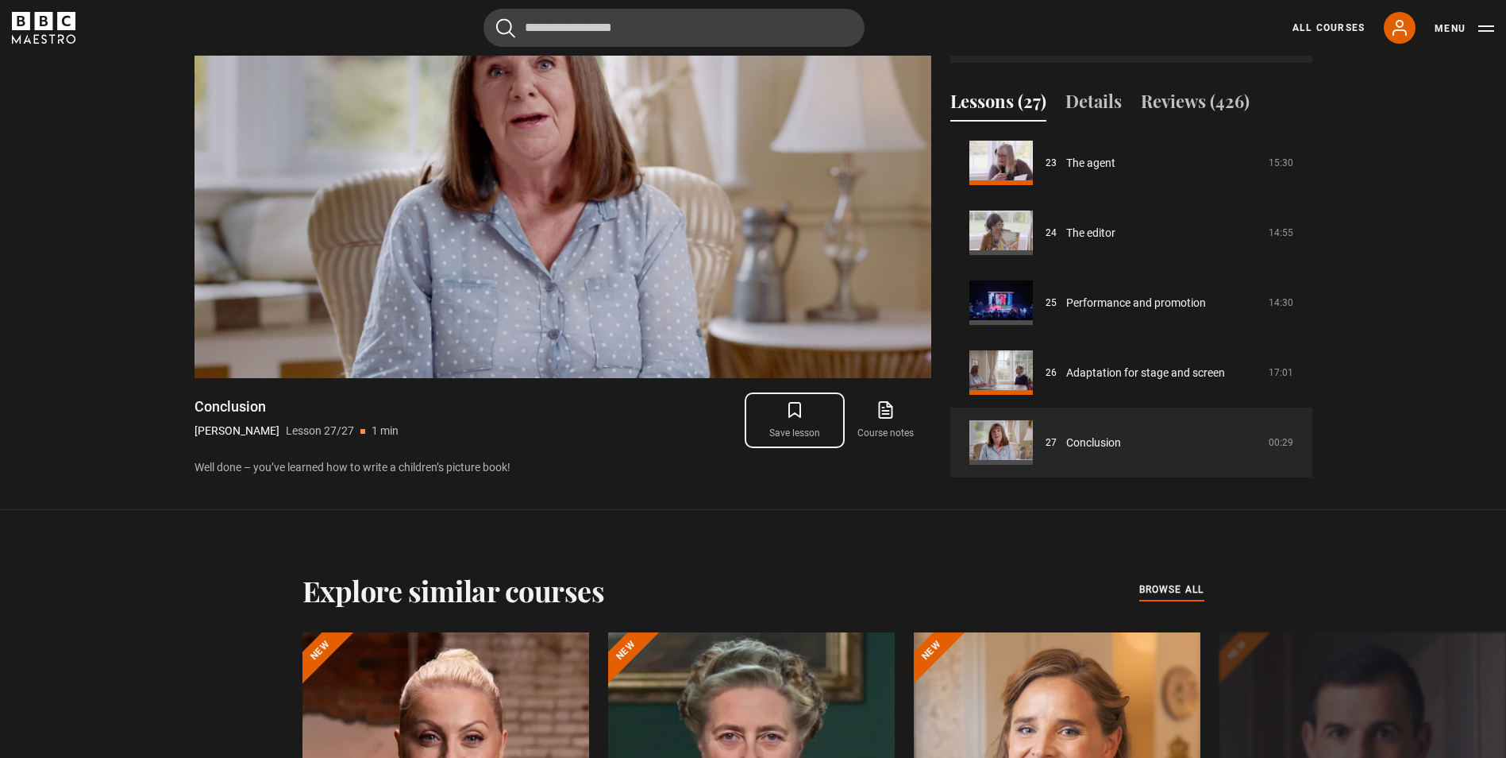
click at [791, 405] on icon "submit" at bounding box center [794, 409] width 19 height 19
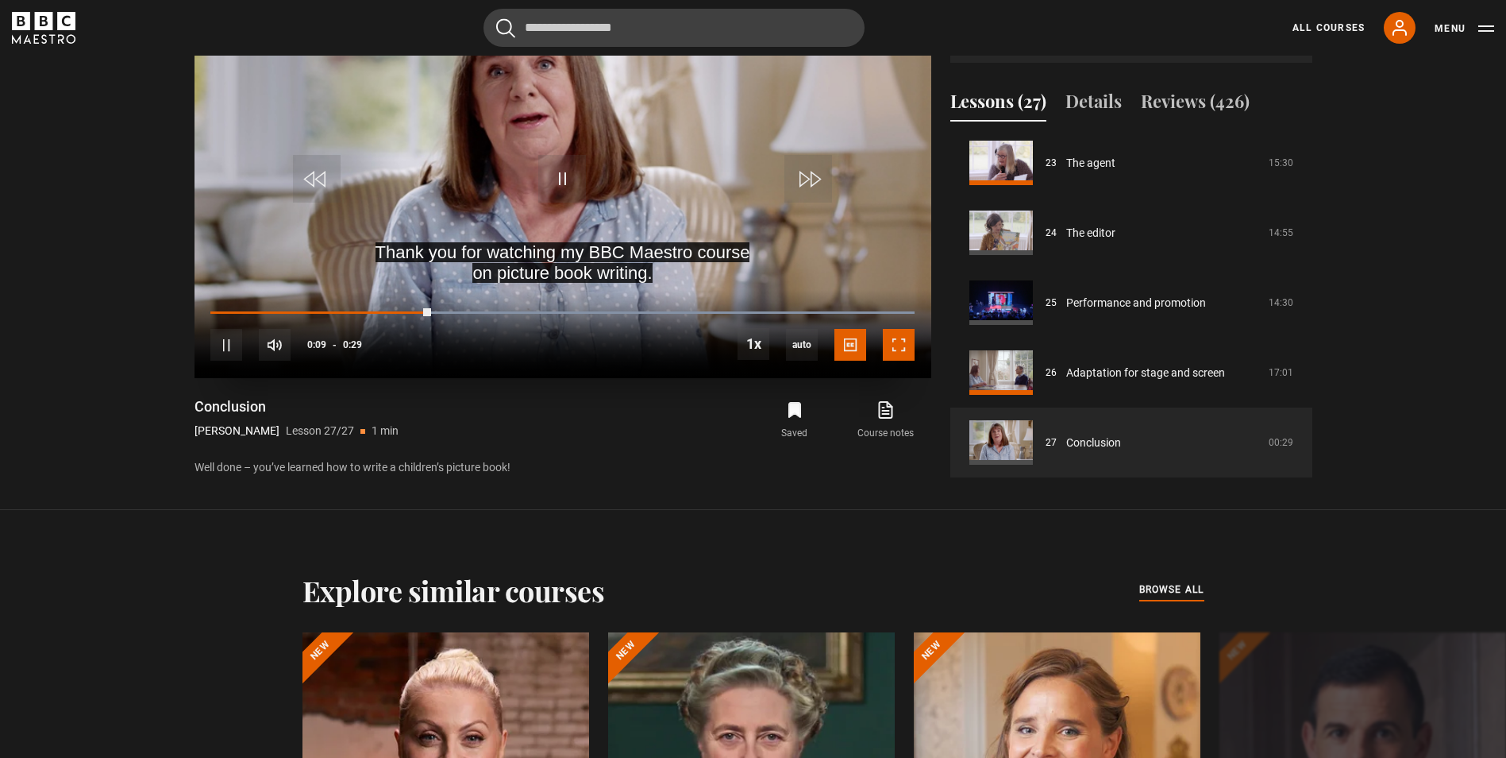
drag, startPoint x: 902, startPoint y: 353, endPoint x: 905, endPoint y: 412, distance: 58.8
click at [902, 353] on span "Video Player" at bounding box center [899, 345] width 32 height 32
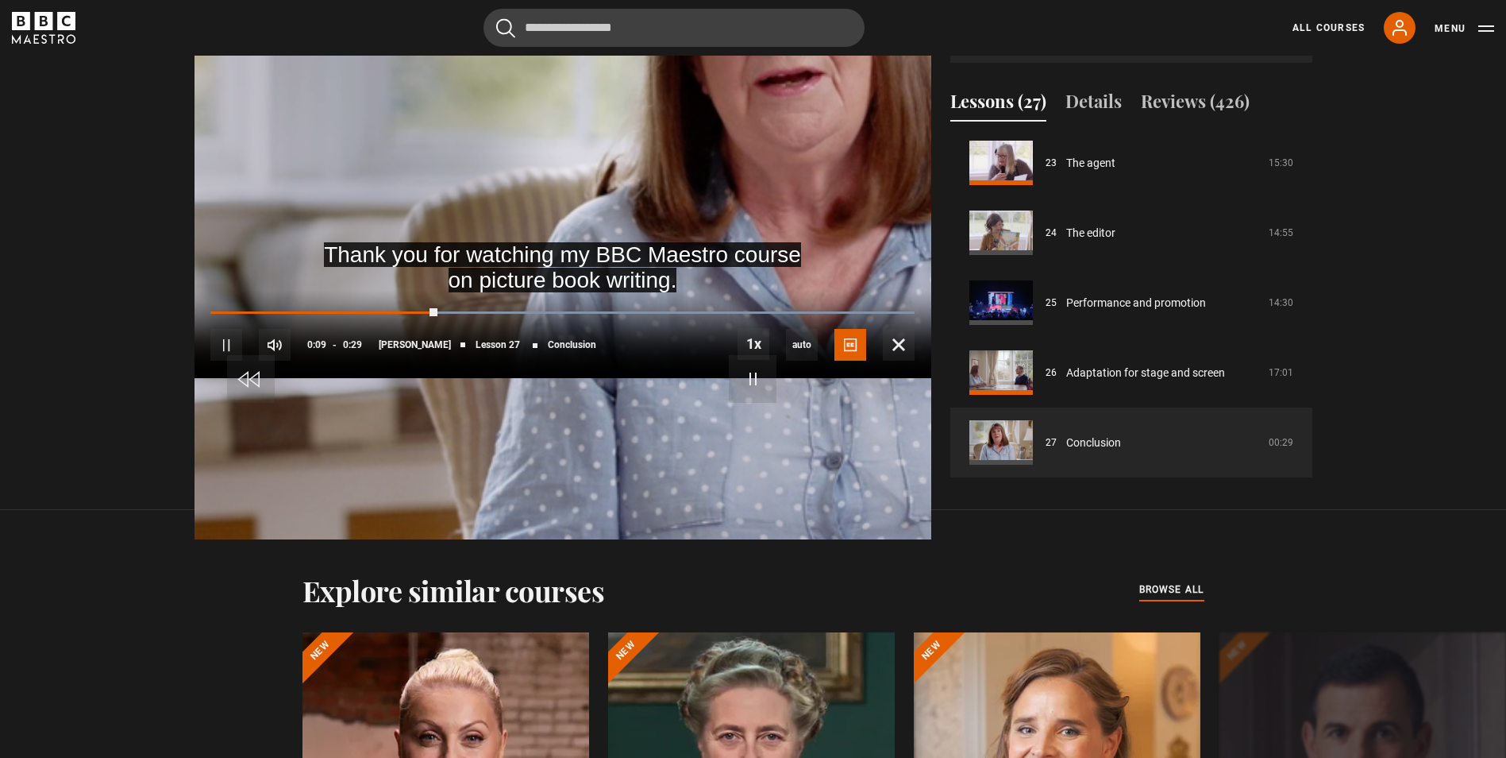
scroll to position [829, 0]
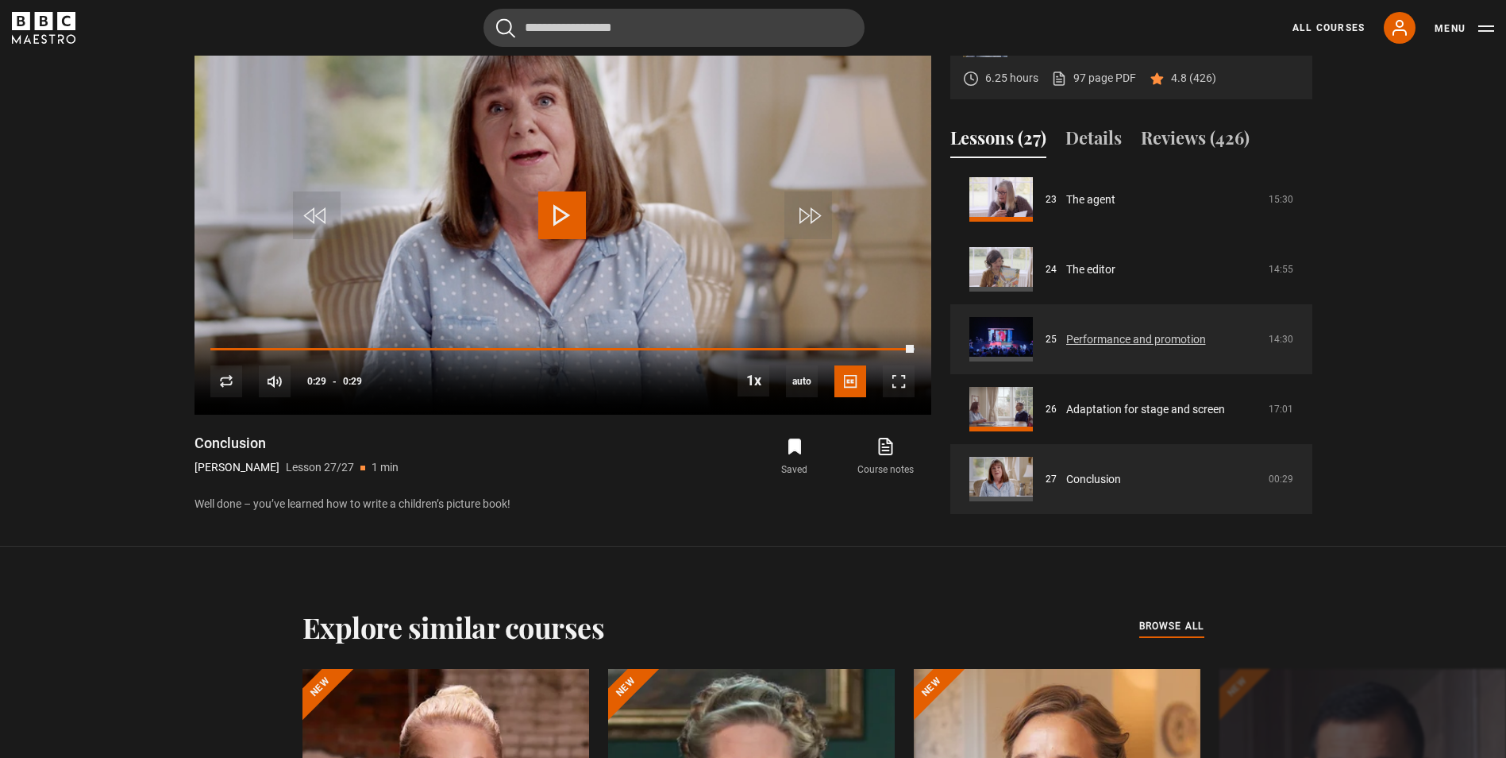
click at [1066, 333] on link "Performance and promotion" at bounding box center [1136, 339] width 140 height 17
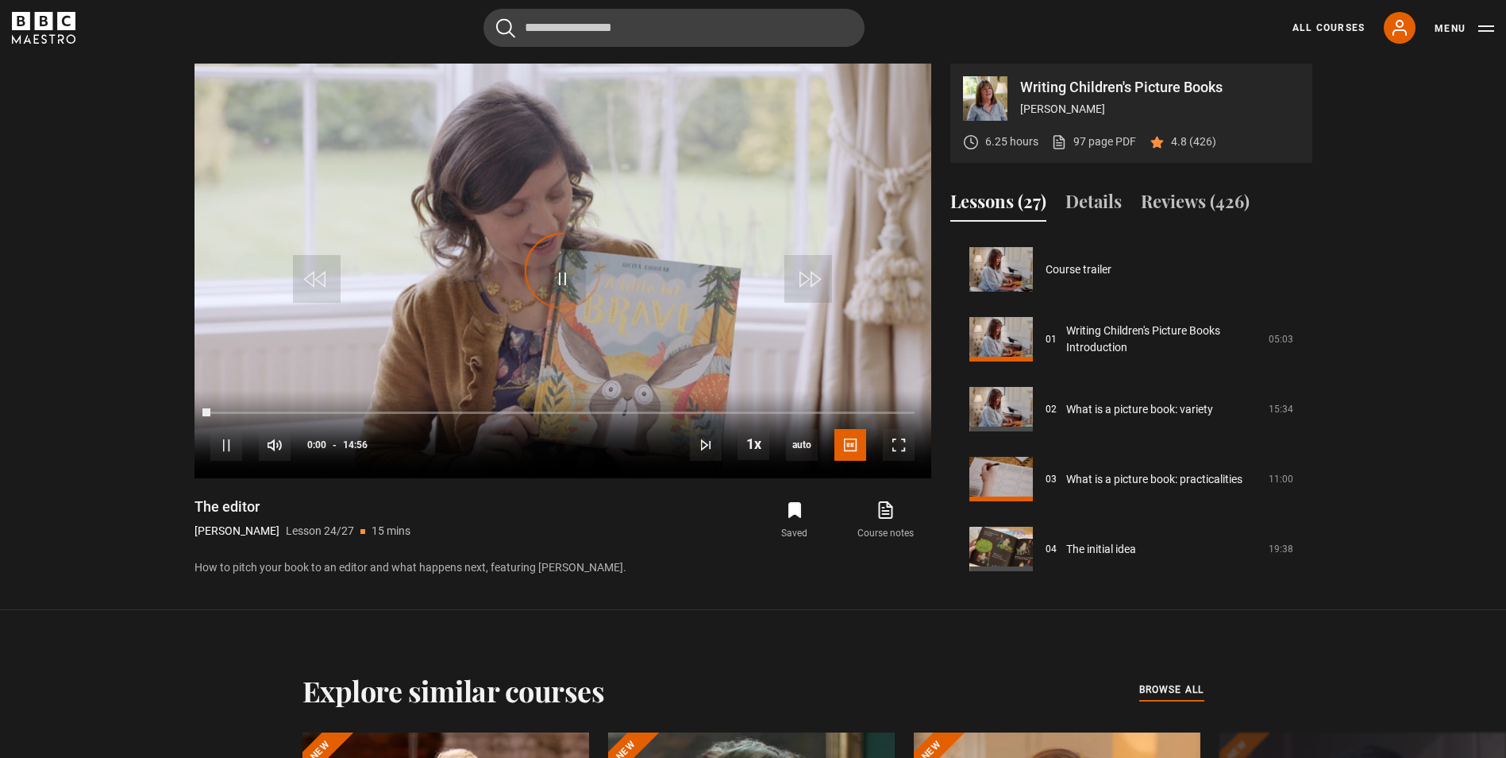
scroll to position [1607, 0]
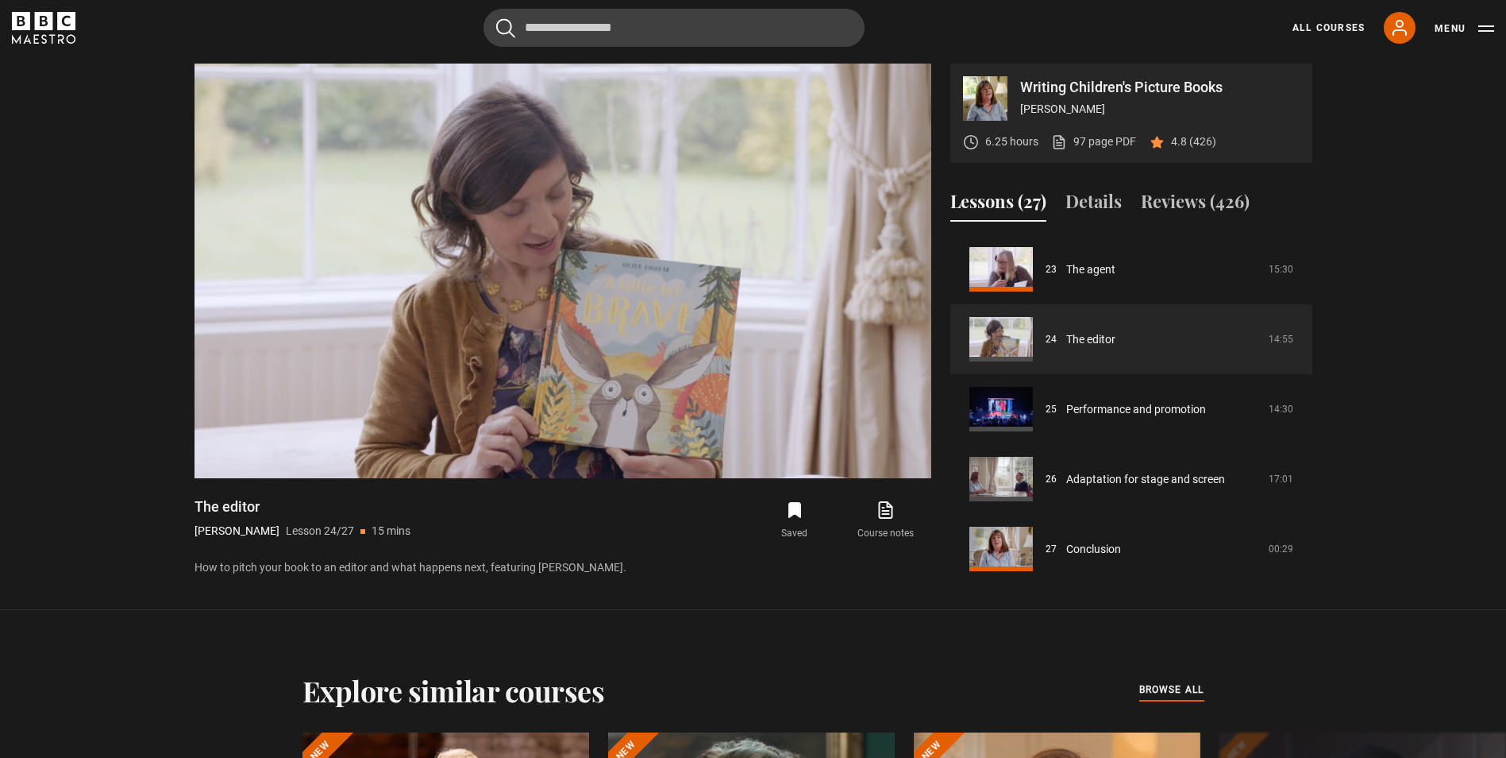
click at [861, 569] on p "How to pitch your book to an editor and what happens next, featuring Alison Gre…" at bounding box center [563, 567] width 737 height 17
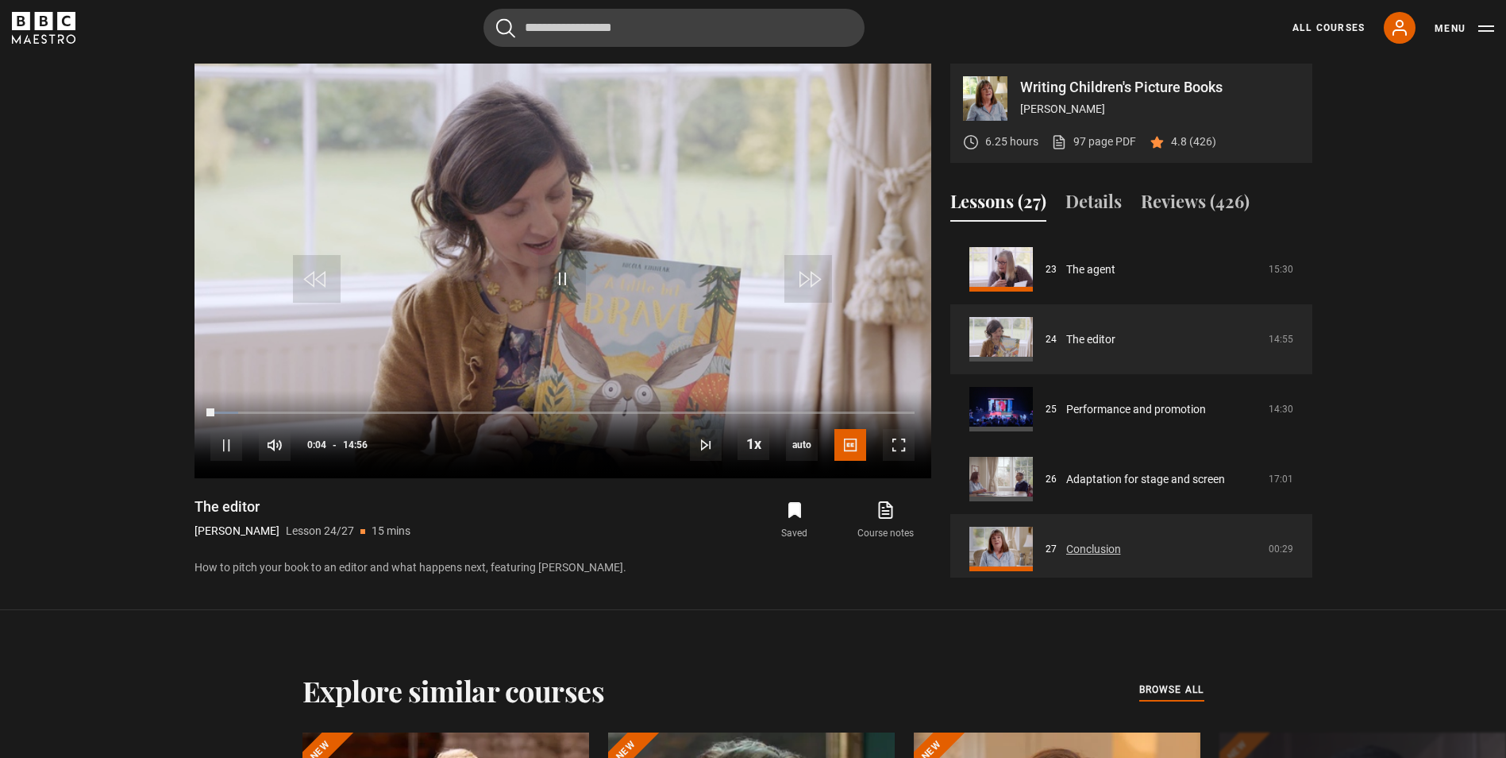
click at [1066, 545] on link "Conclusion" at bounding box center [1093, 549] width 55 height 17
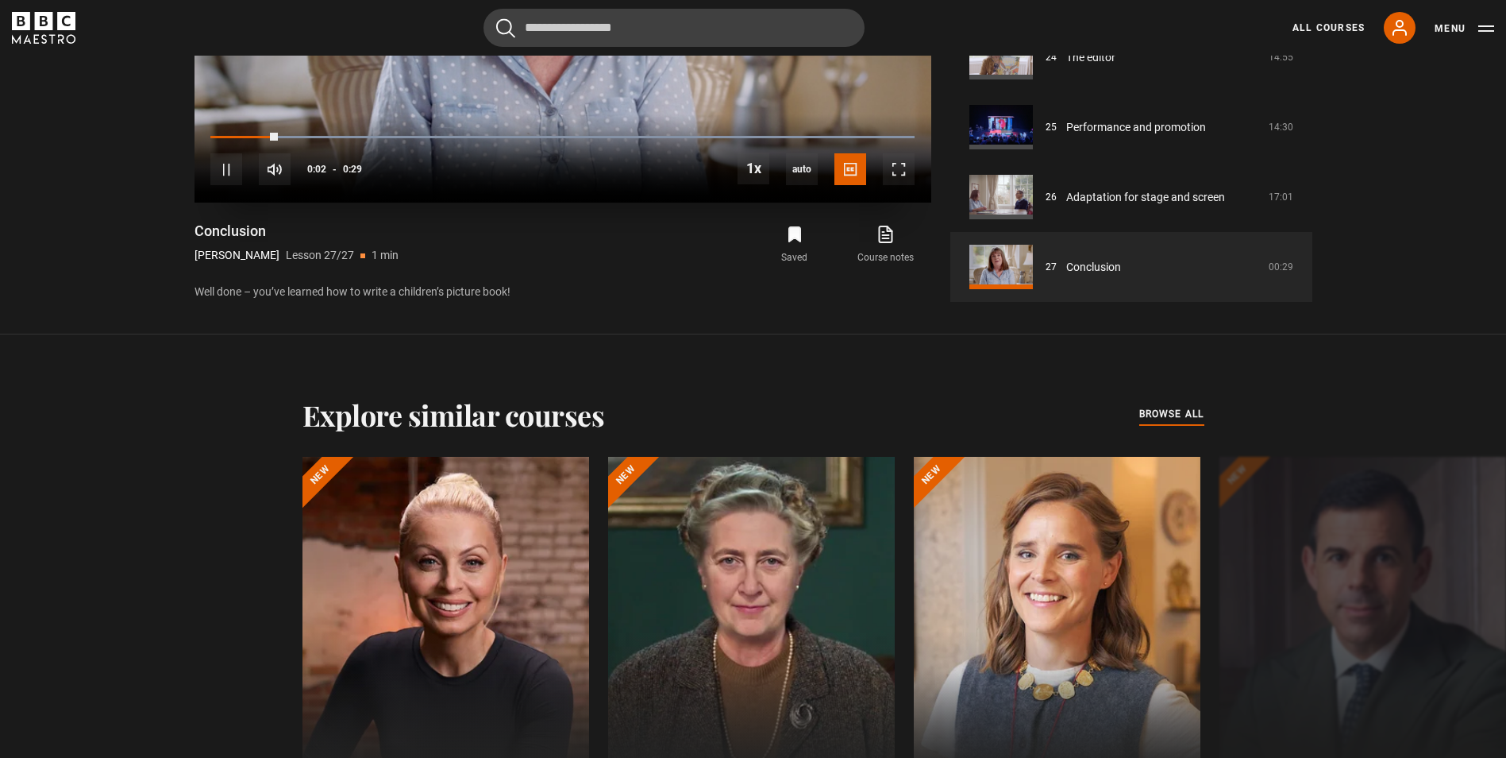
scroll to position [845, 0]
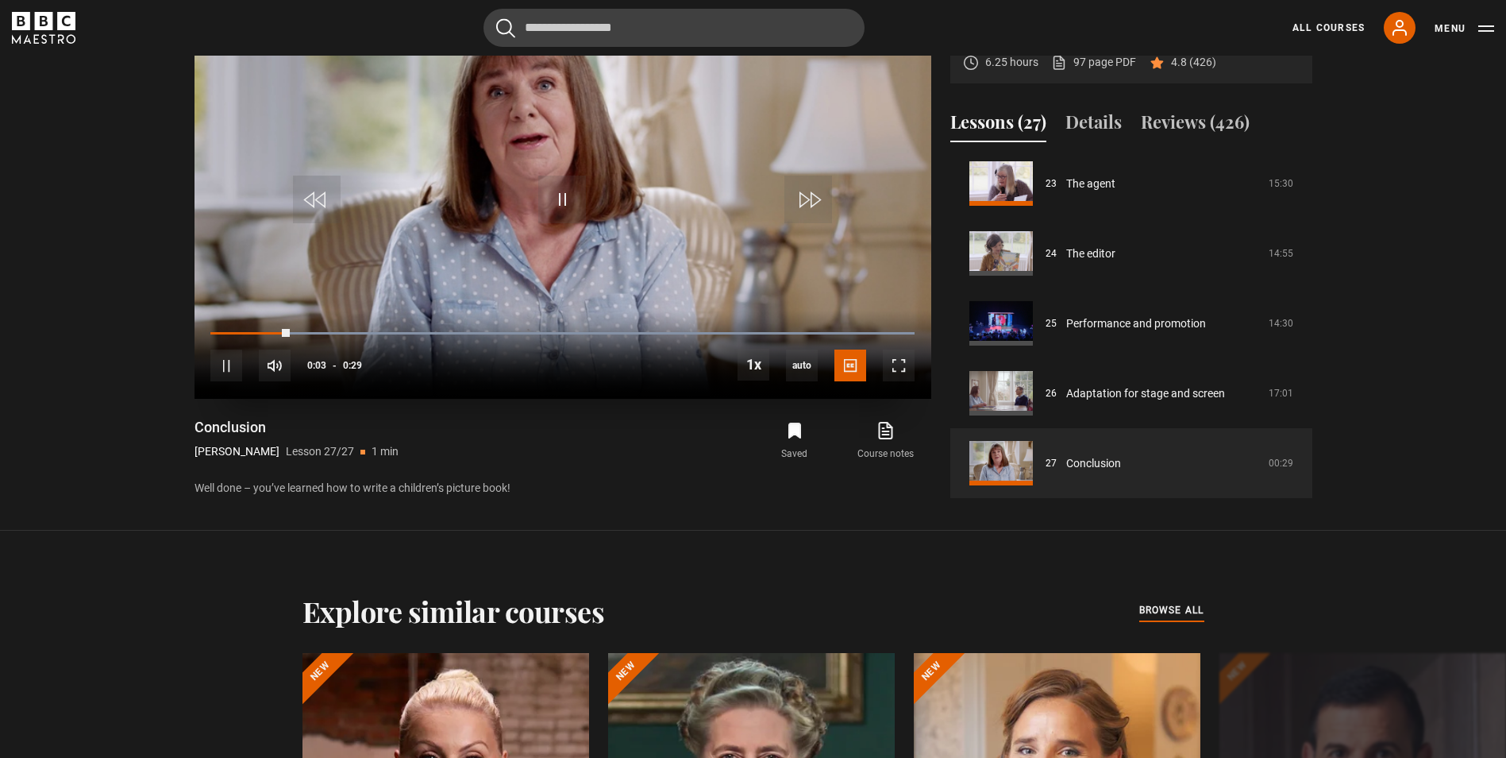
click at [558, 283] on video "Video Player" at bounding box center [563, 191] width 737 height 414
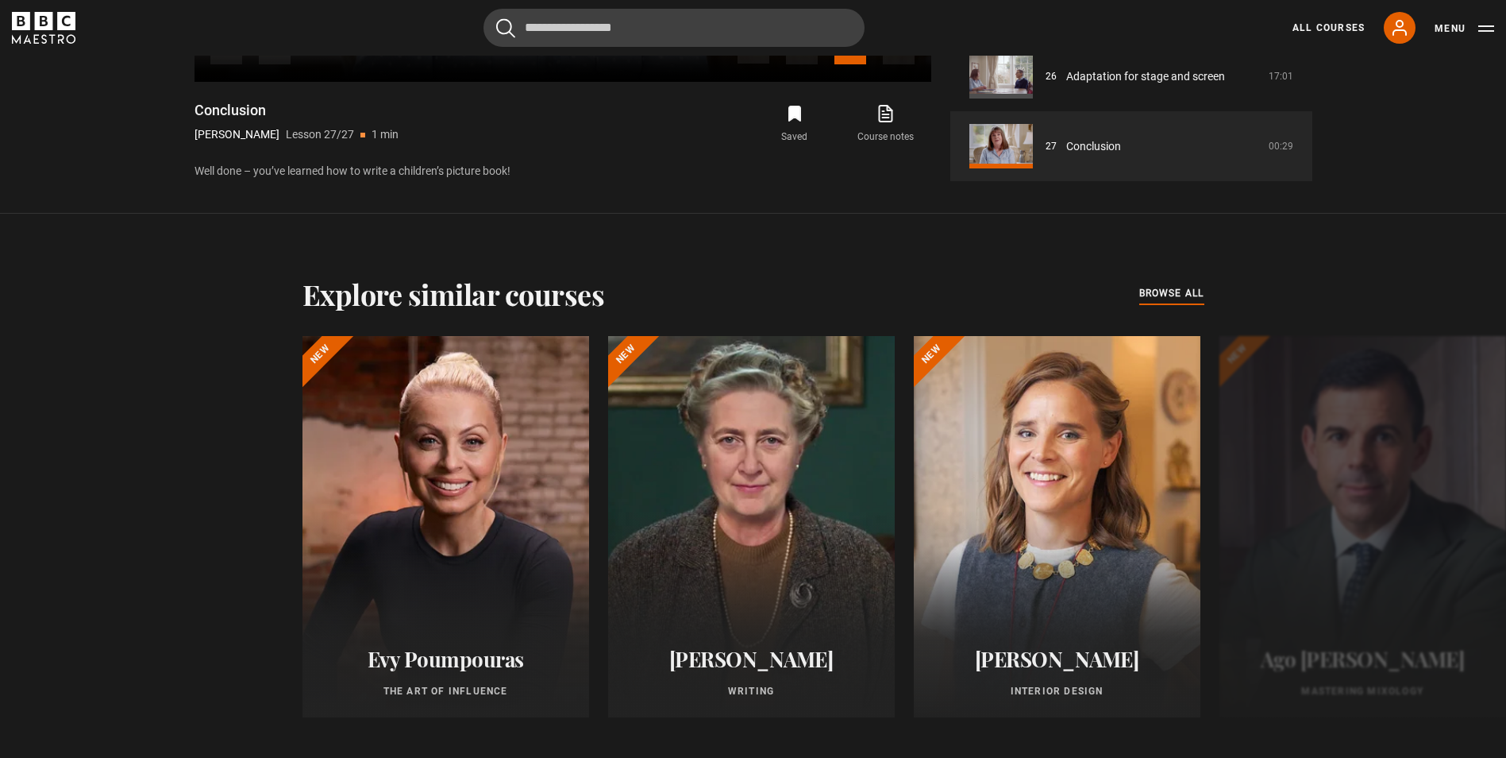
scroll to position [1083, 0]
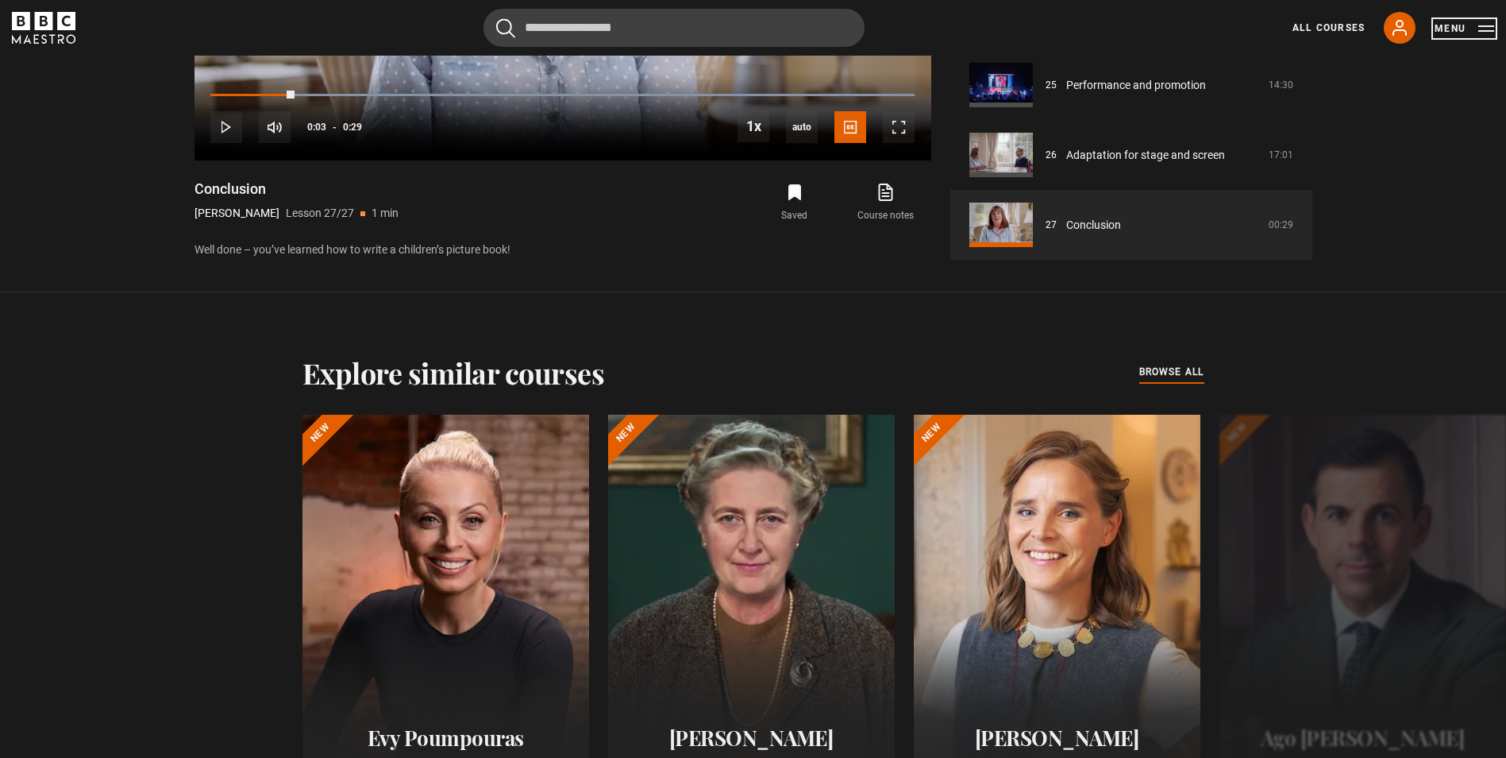
click at [1478, 27] on button "Menu" at bounding box center [1465, 29] width 60 height 16
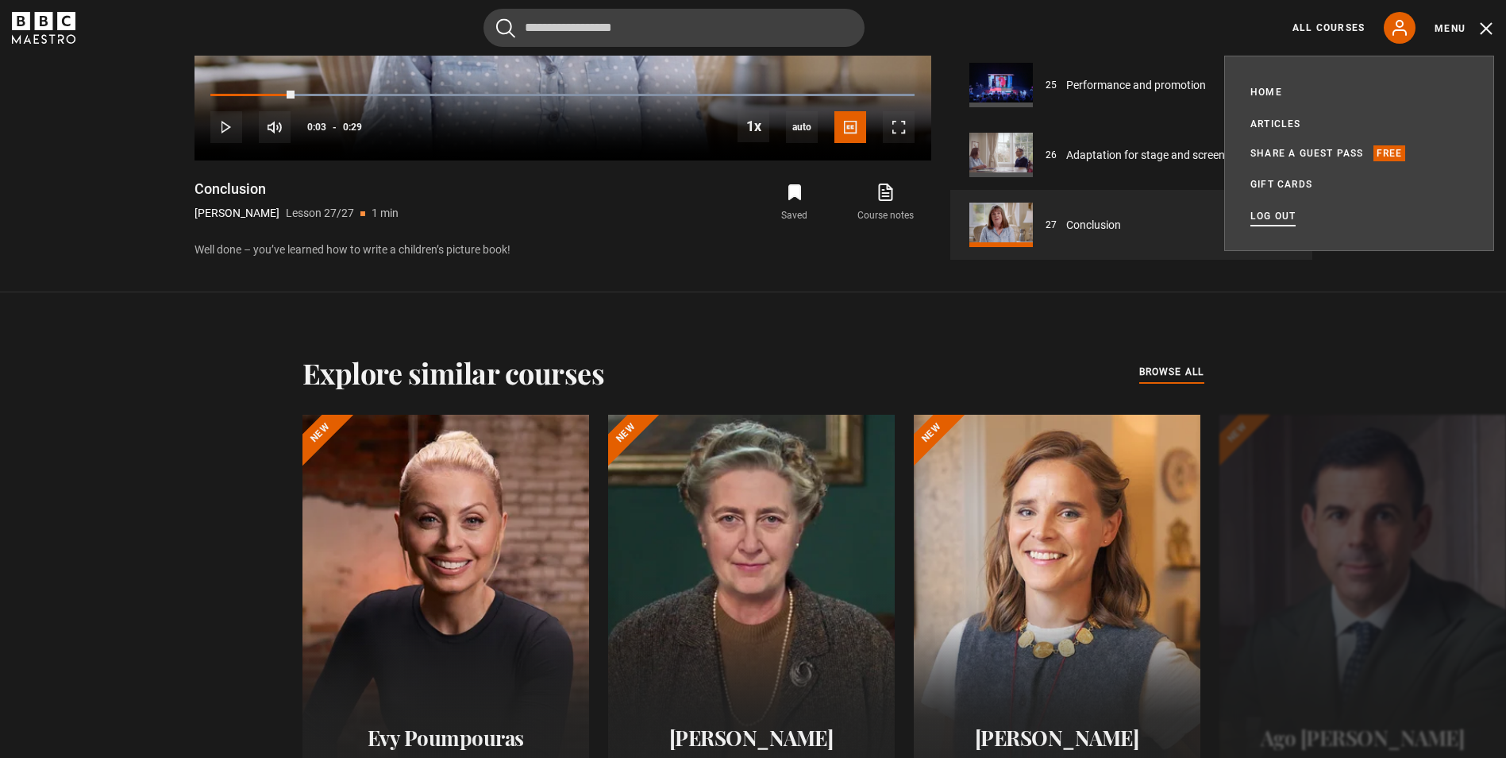
click at [1278, 216] on link "Log out" at bounding box center [1273, 216] width 45 height 16
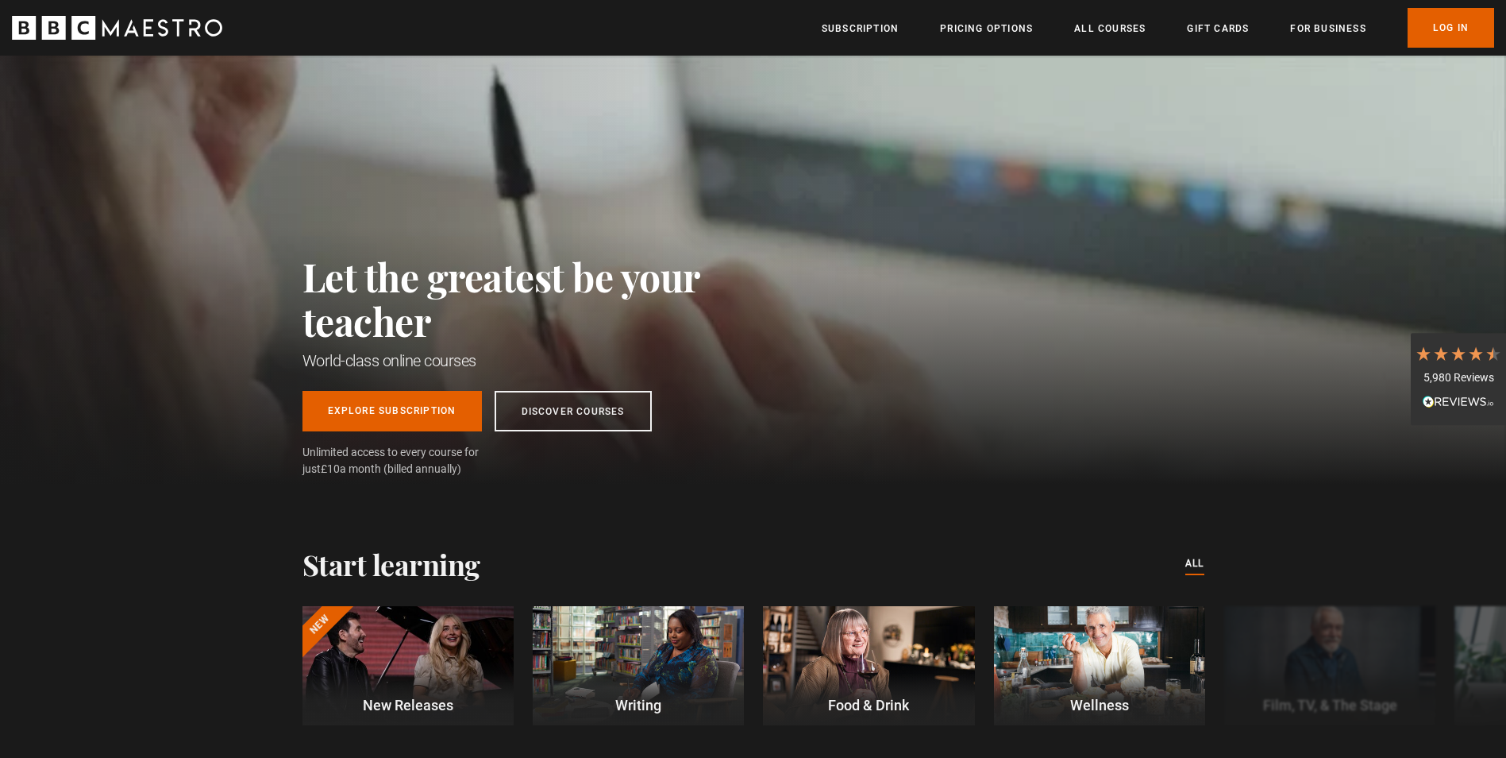
scroll to position [0, 416]
